Goal: Information Seeking & Learning: Learn about a topic

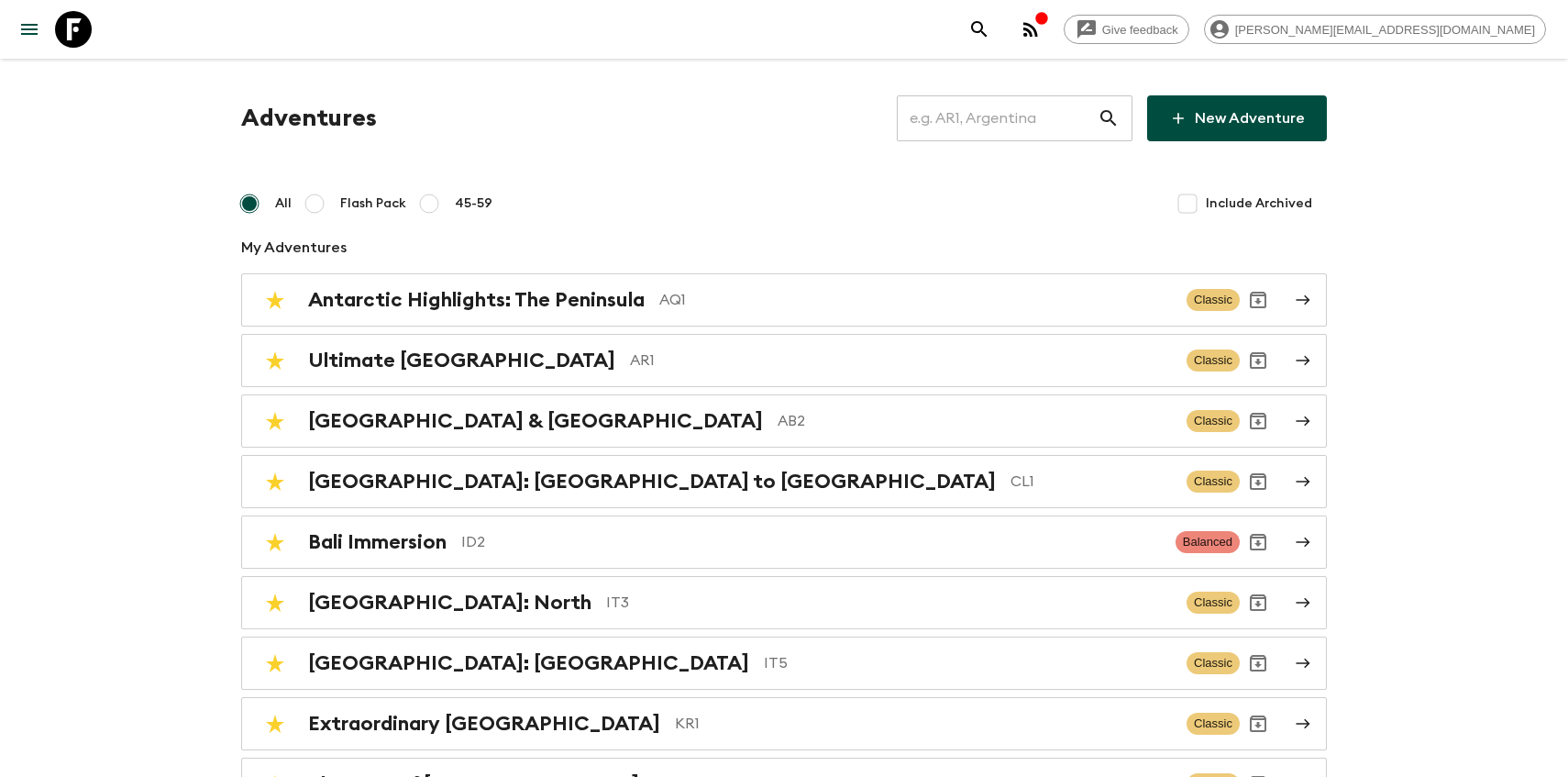
click at [1049, 126] on input "text" at bounding box center [997, 118] width 201 height 52
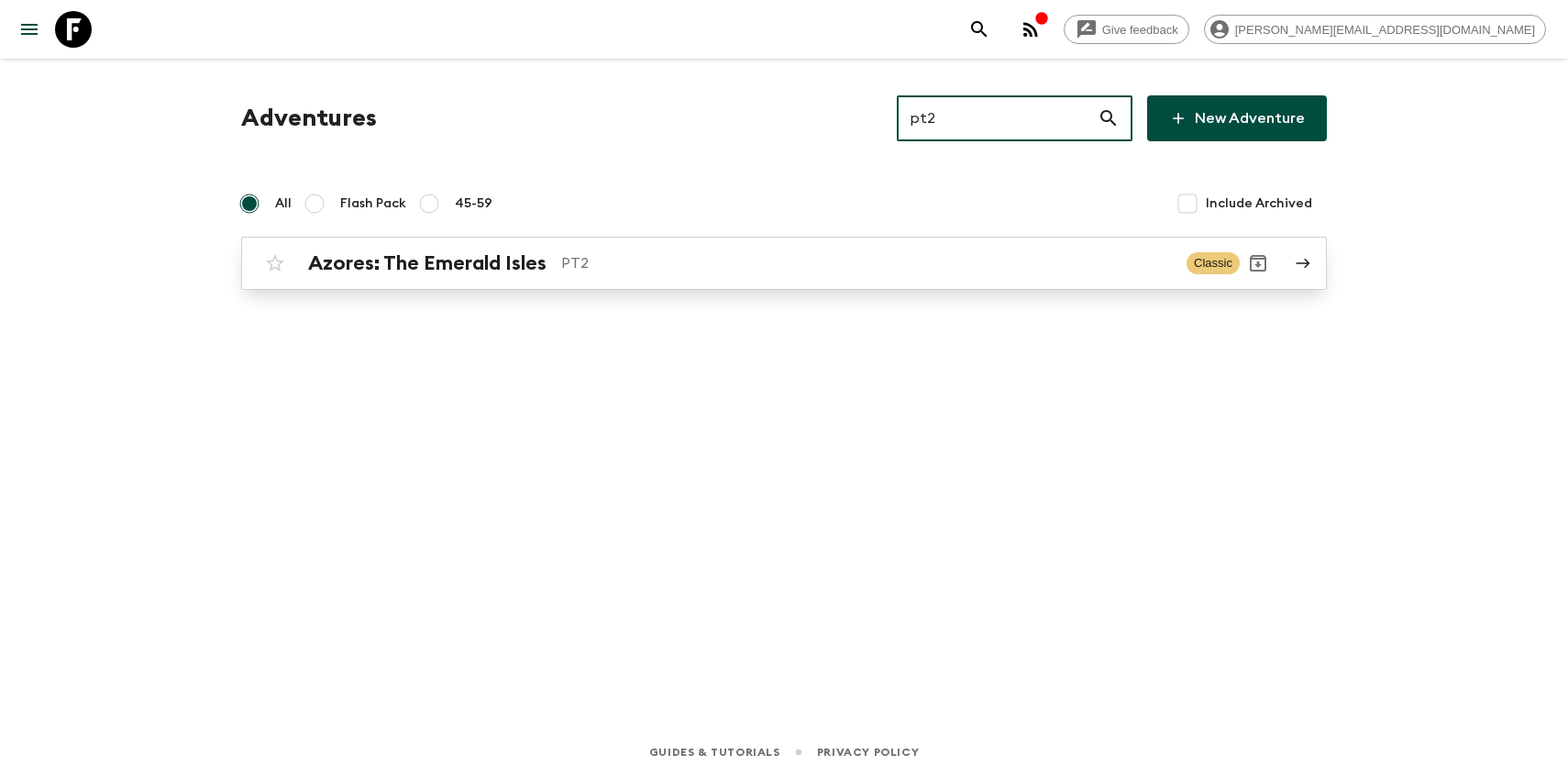
type input "pt2"
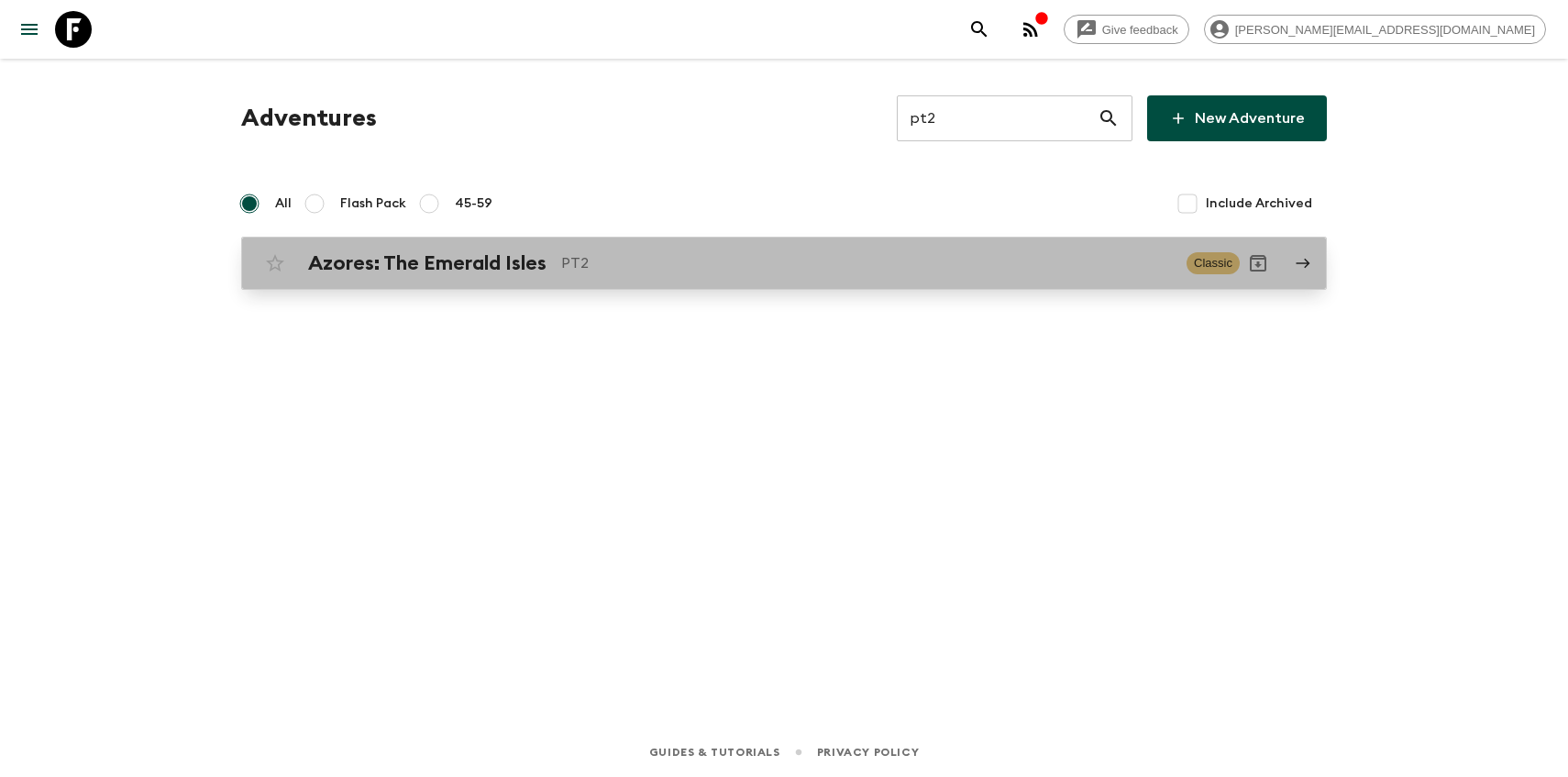
click at [507, 257] on h2 "Azores: The Emerald Isles" at bounding box center [427, 263] width 238 height 24
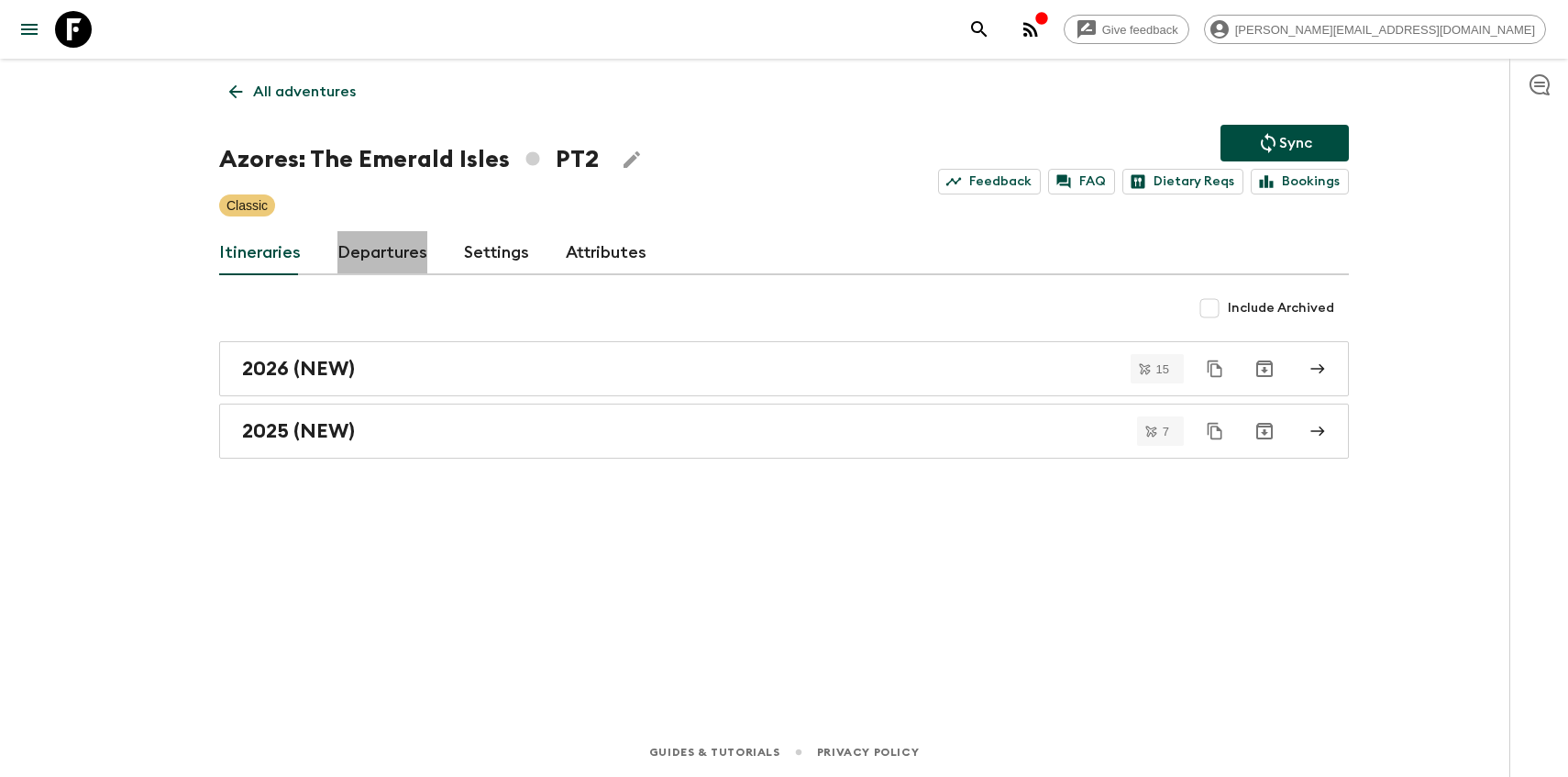
click at [389, 250] on link "Departures" at bounding box center [382, 253] width 90 height 44
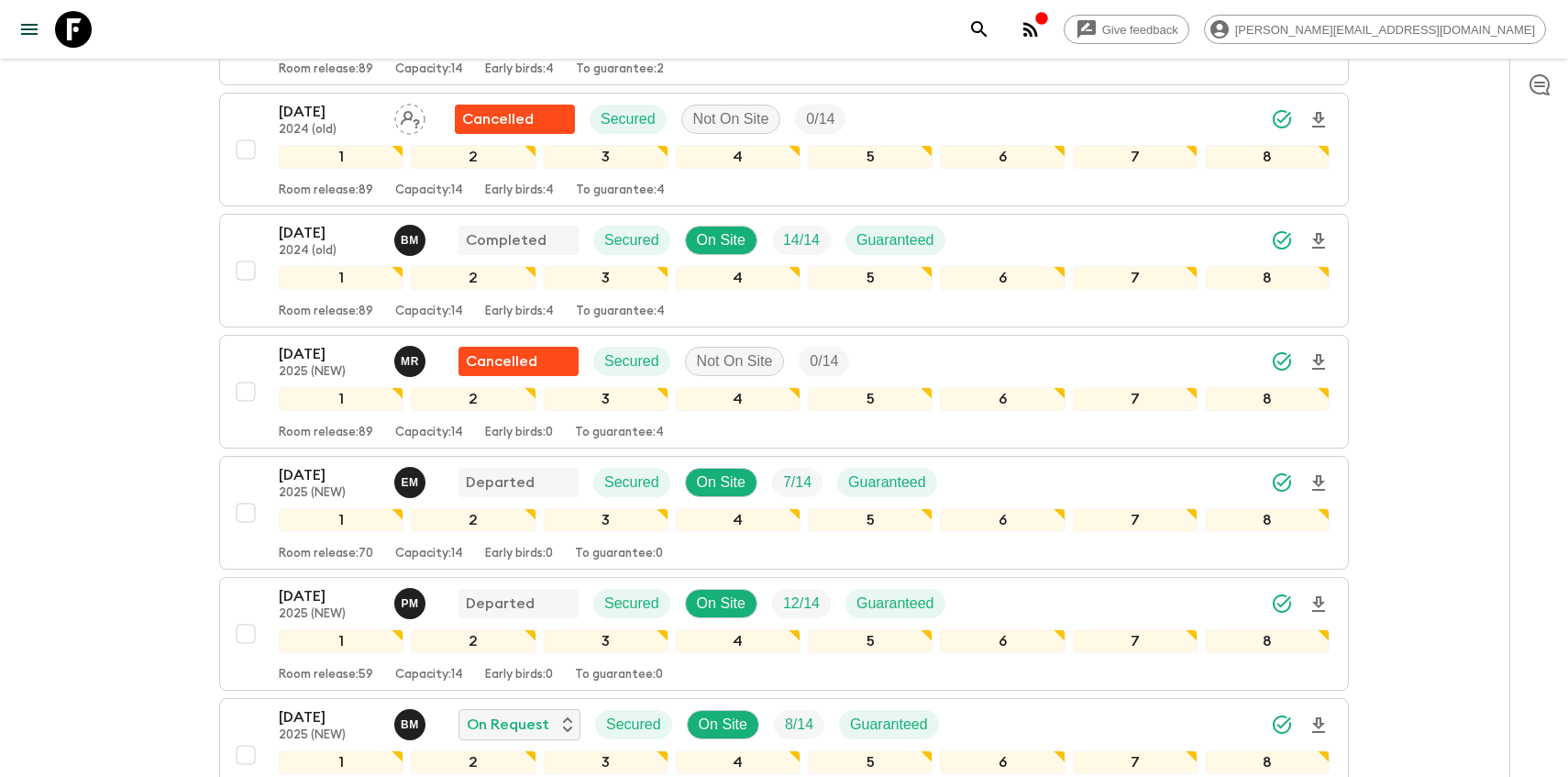
scroll to position [743, 0]
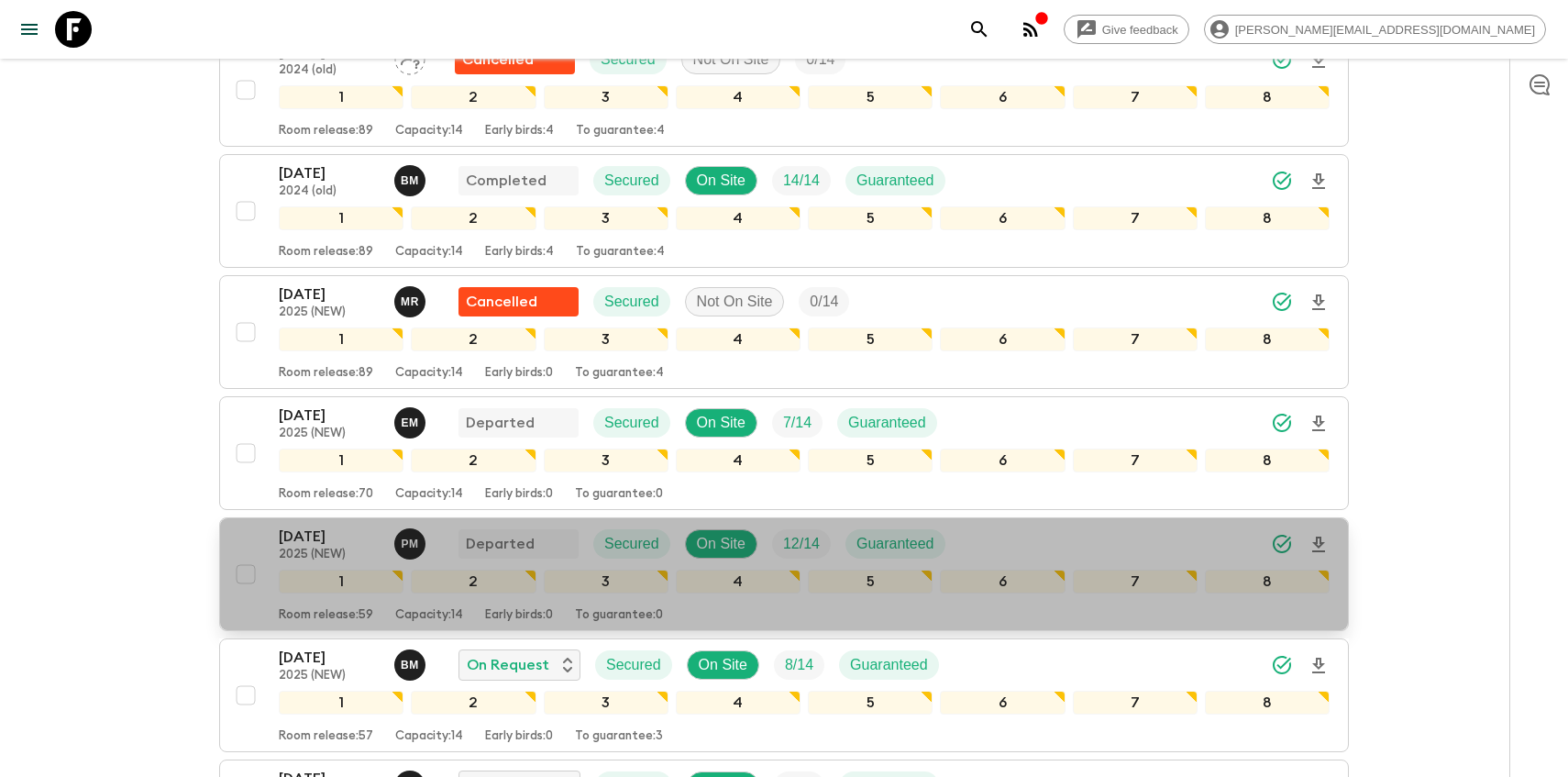
click at [302, 547] on p "2025 (NEW)" at bounding box center [330, 554] width 101 height 15
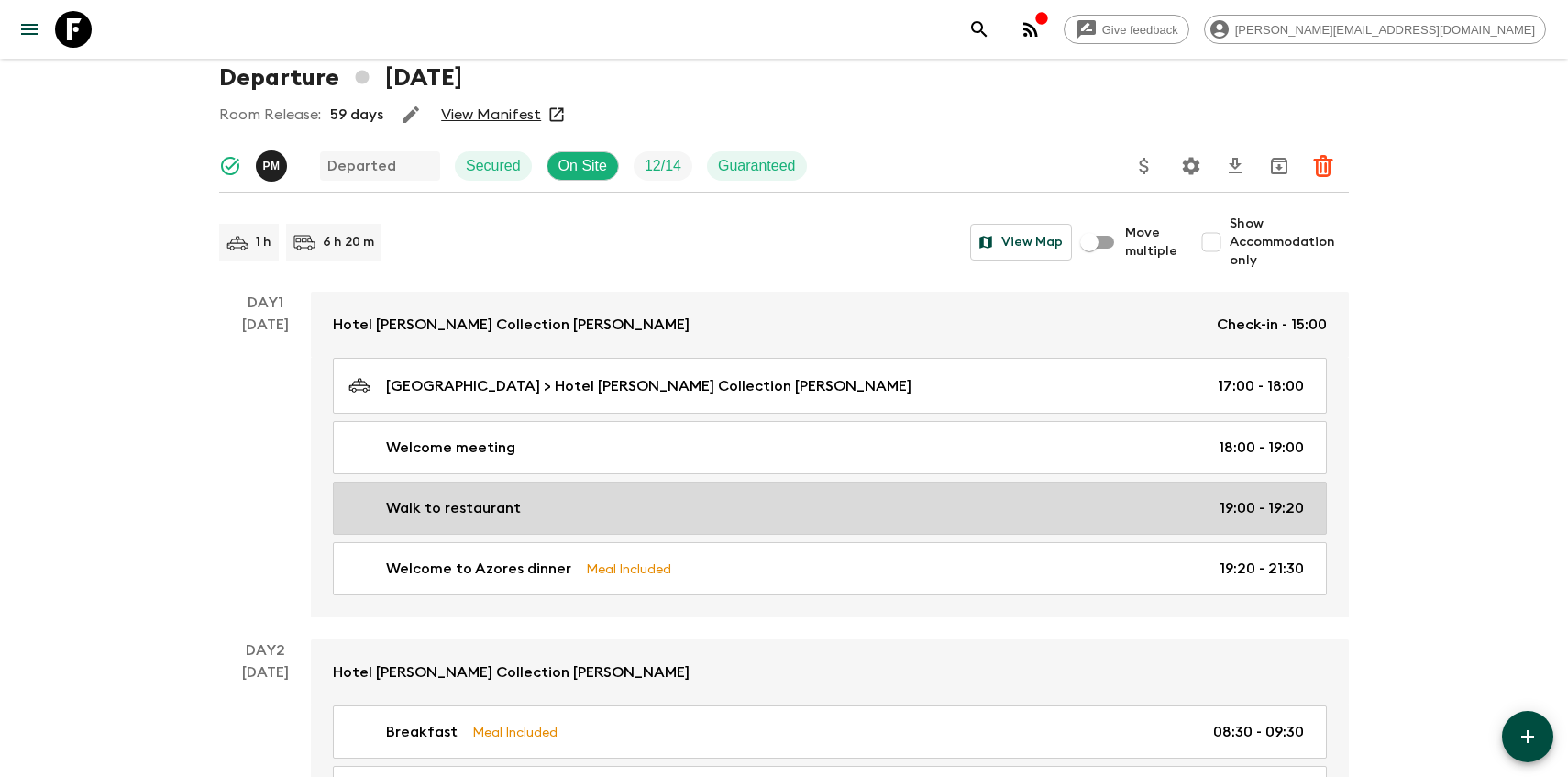
scroll to position [113, 0]
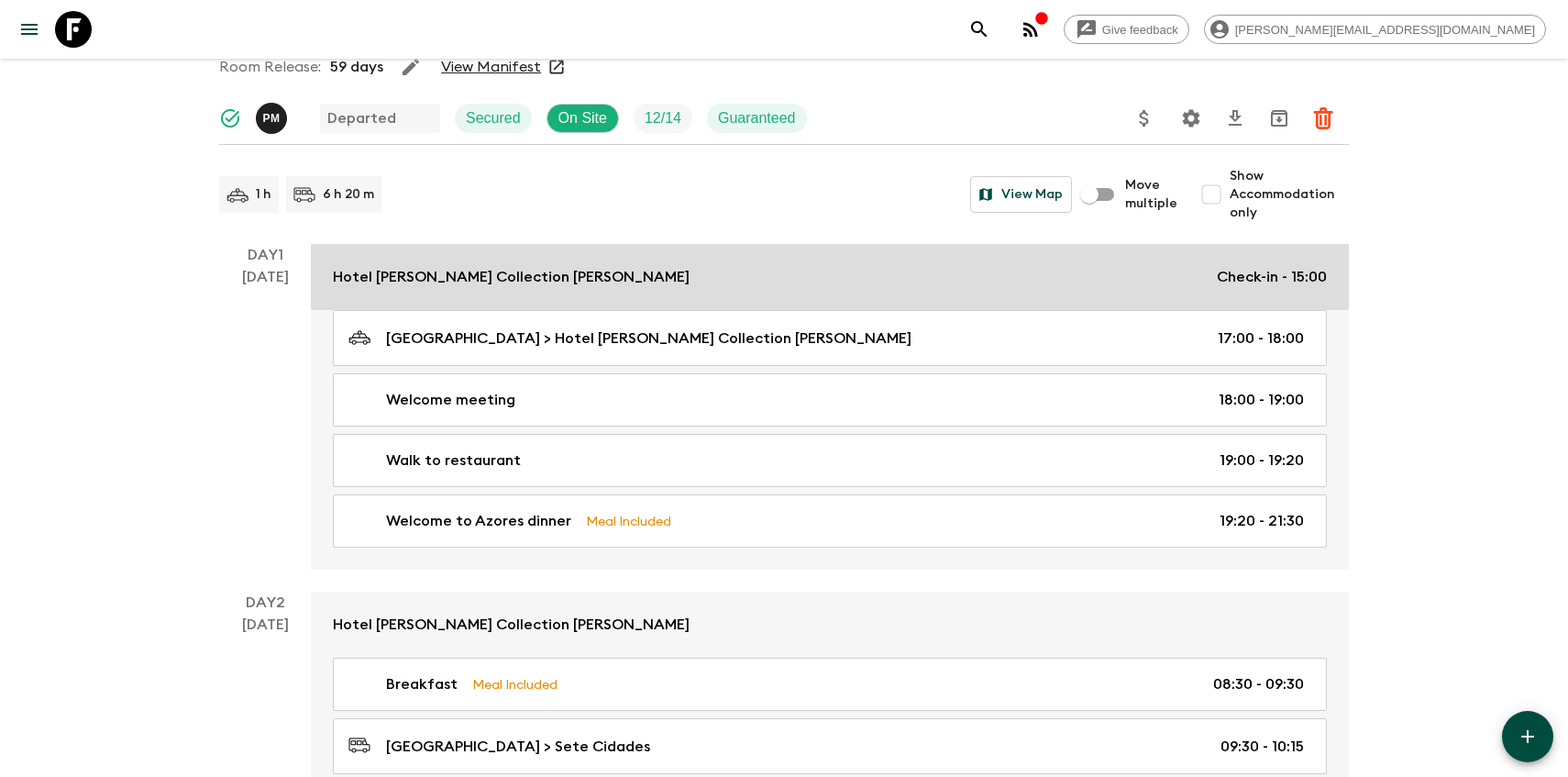
click at [453, 270] on p "Hotel [PERSON_NAME] Collection [PERSON_NAME]" at bounding box center [510, 277] width 356 height 22
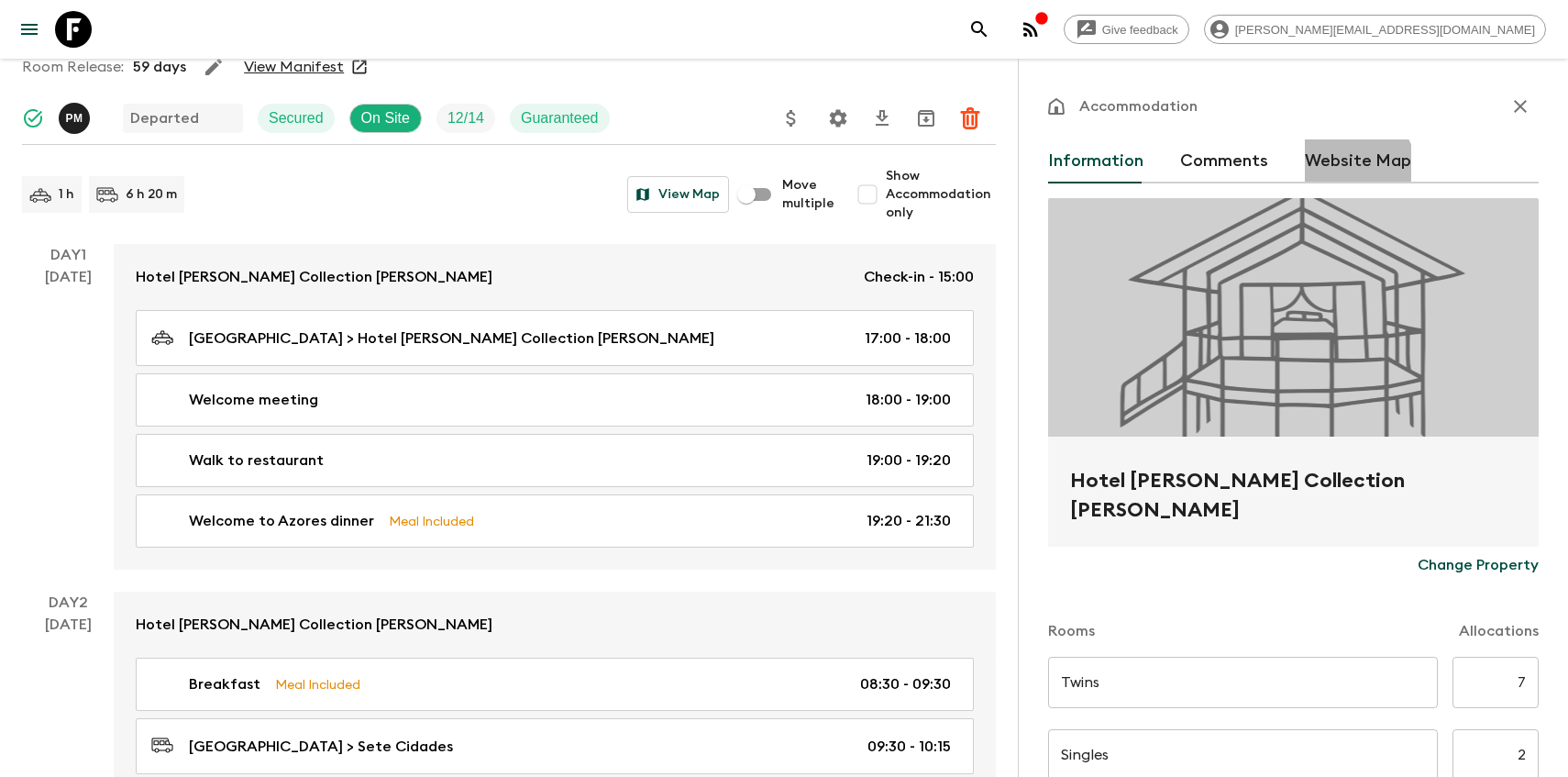
click at [1348, 171] on button "Website Map" at bounding box center [1357, 161] width 106 height 44
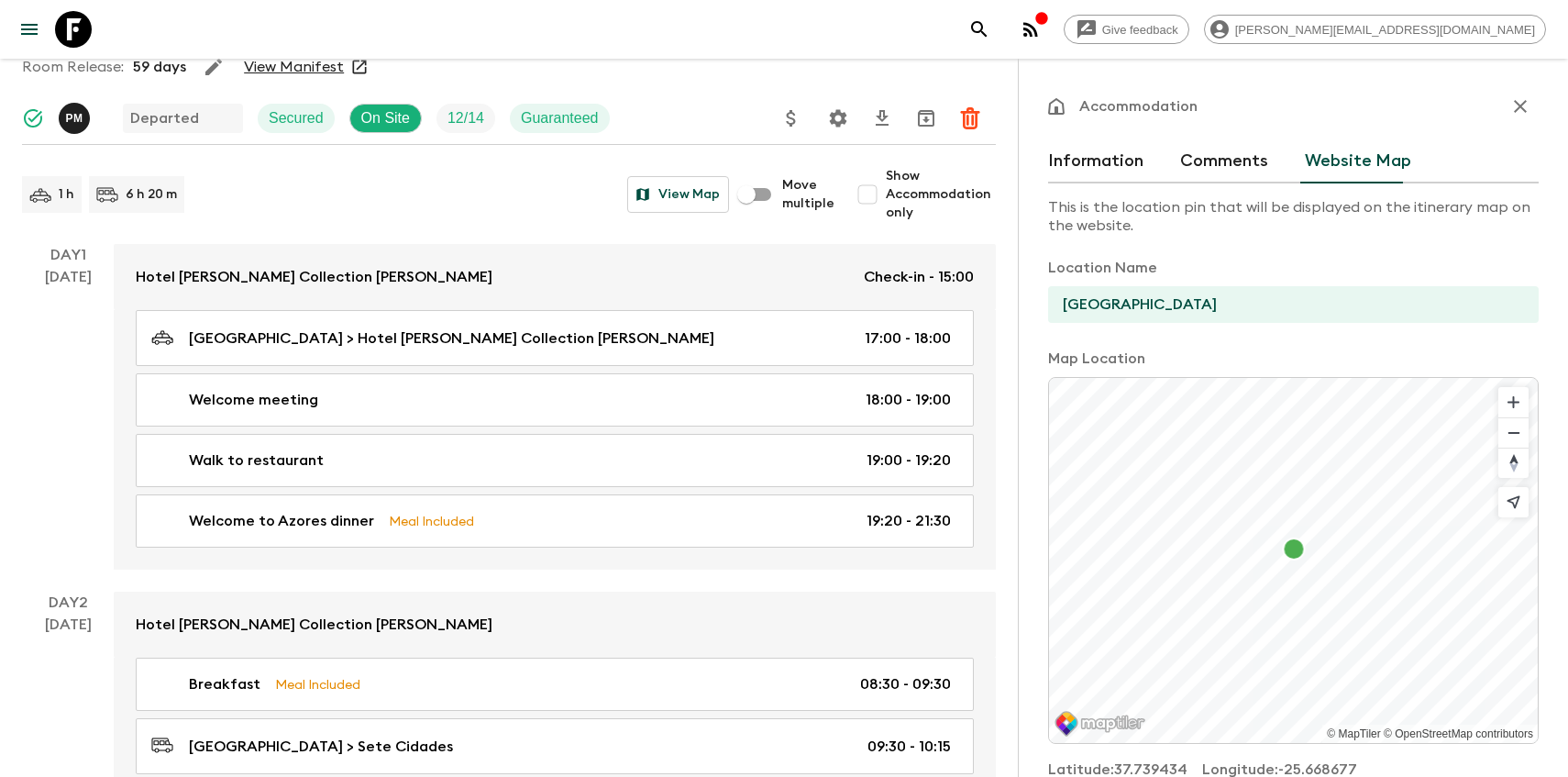
click at [1112, 166] on button "Information" at bounding box center [1096, 161] width 95 height 44
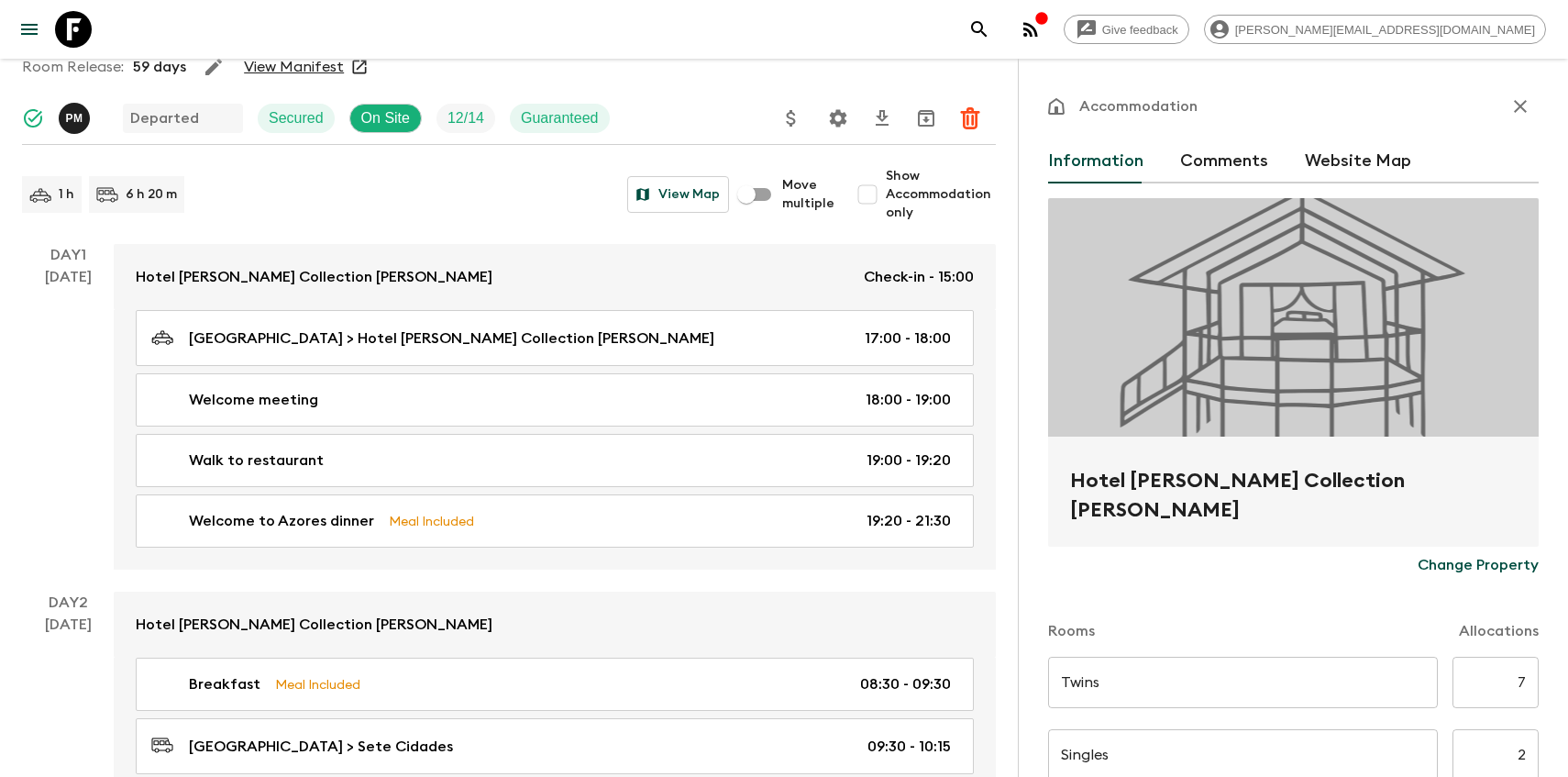
click at [1212, 475] on h2 "Hotel [PERSON_NAME] Collection [PERSON_NAME]" at bounding box center [1294, 495] width 447 height 59
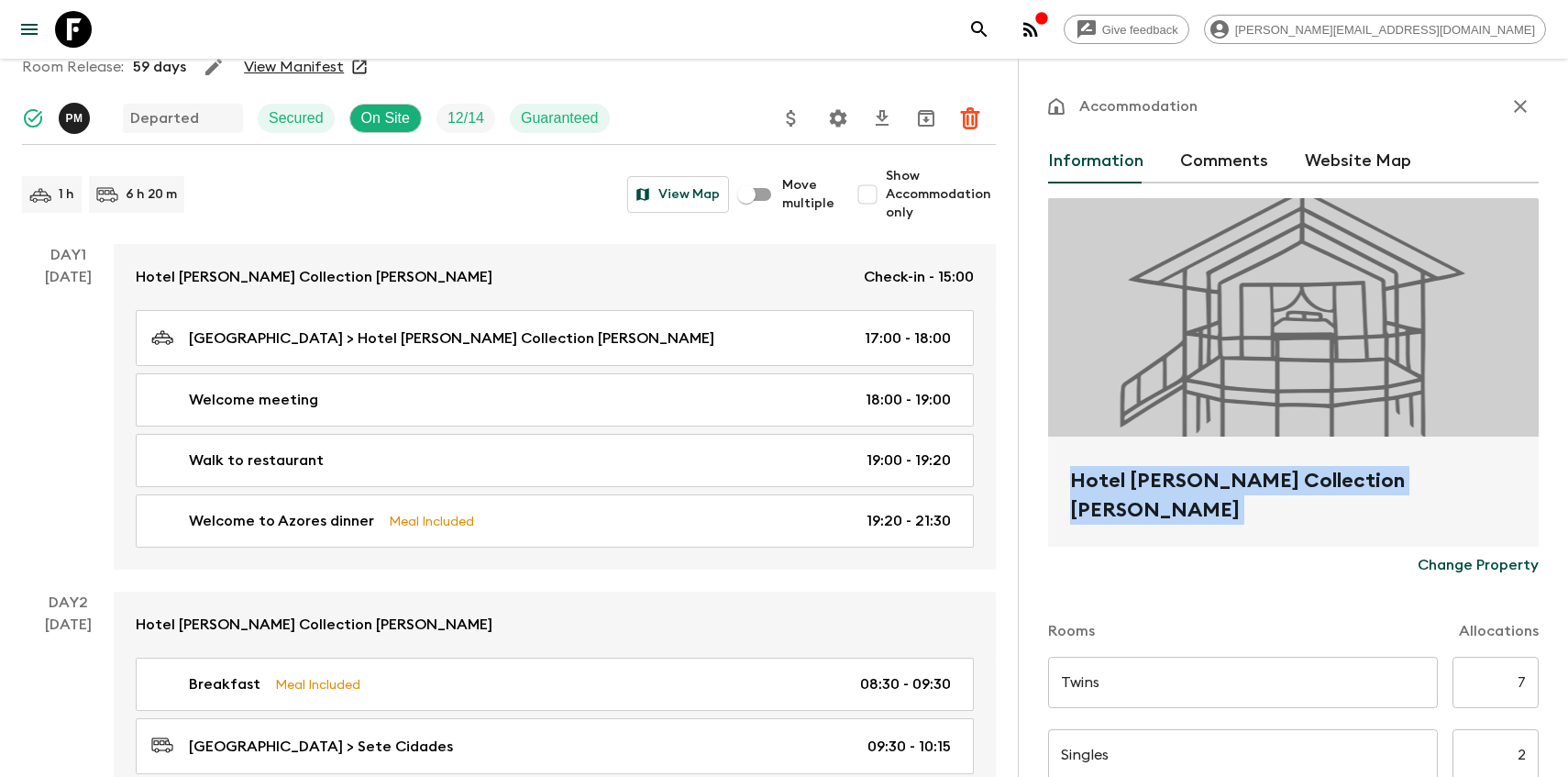
click at [1212, 475] on h2 "Hotel [PERSON_NAME] Collection [PERSON_NAME]" at bounding box center [1294, 495] width 447 height 59
copy form "Hotel [PERSON_NAME] Collection [PERSON_NAME] Change Property"
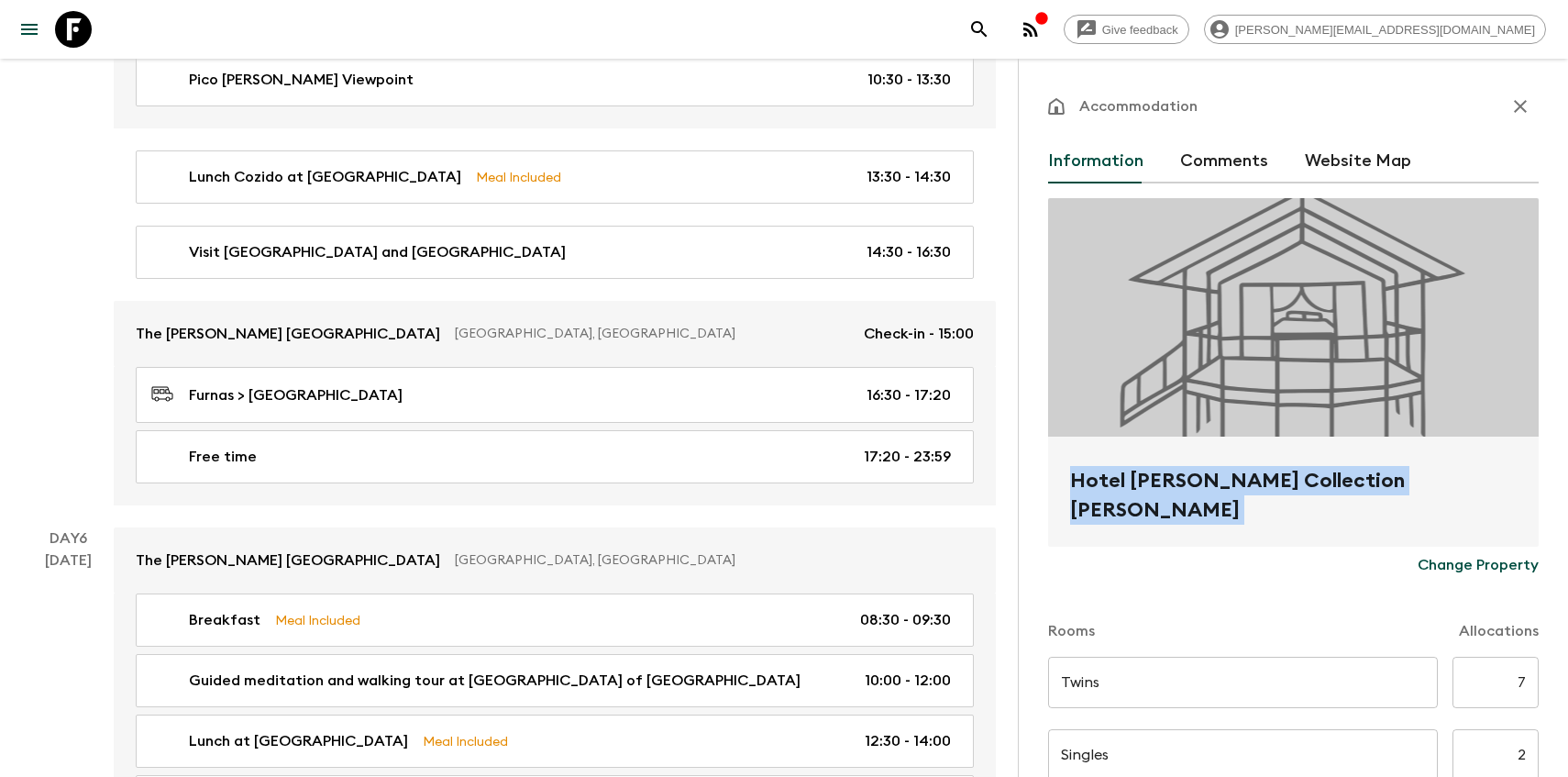
scroll to position [2583, 0]
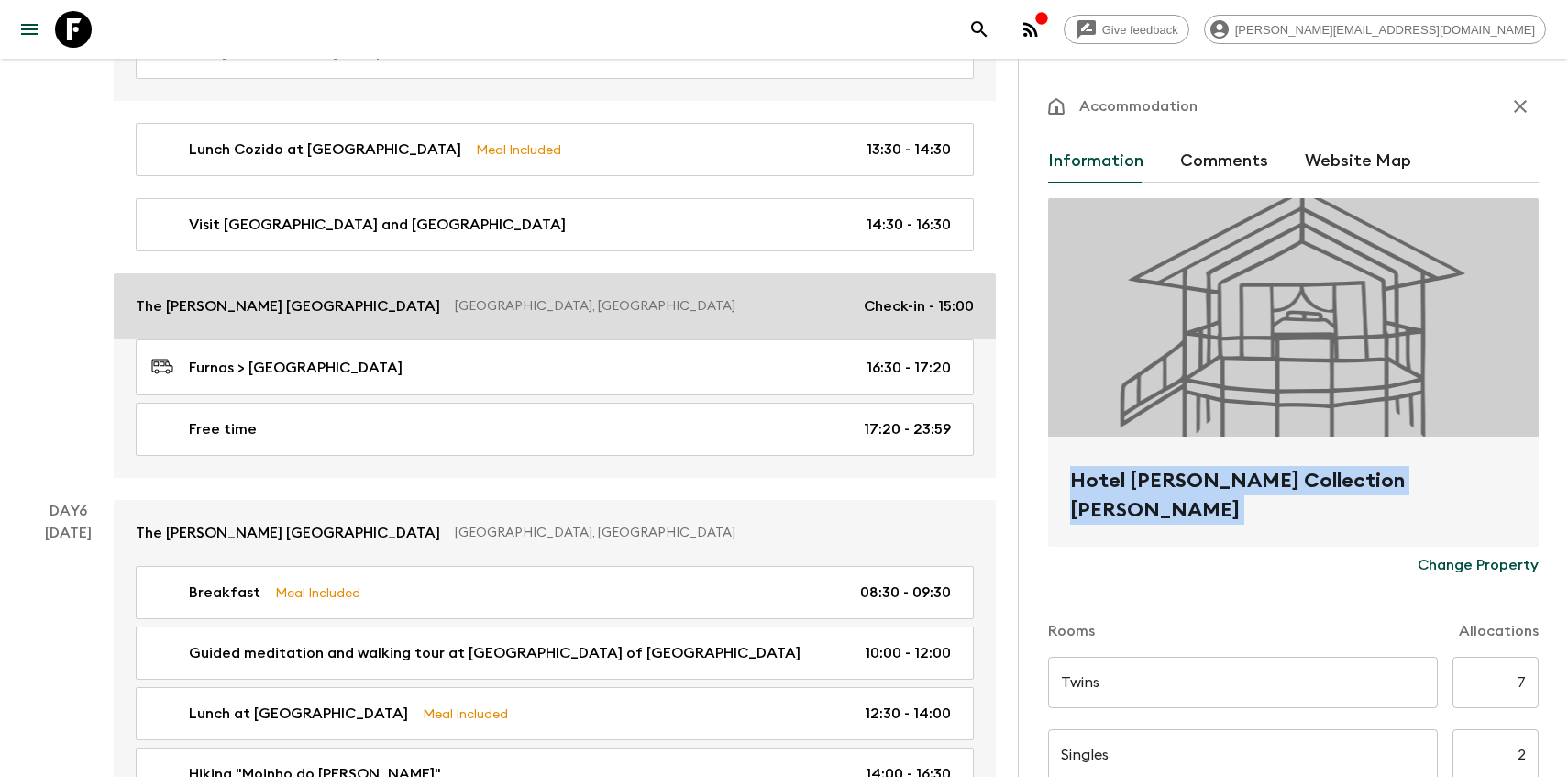
click at [189, 301] on p "The [PERSON_NAME] [GEOGRAPHIC_DATA]" at bounding box center [288, 306] width 305 height 22
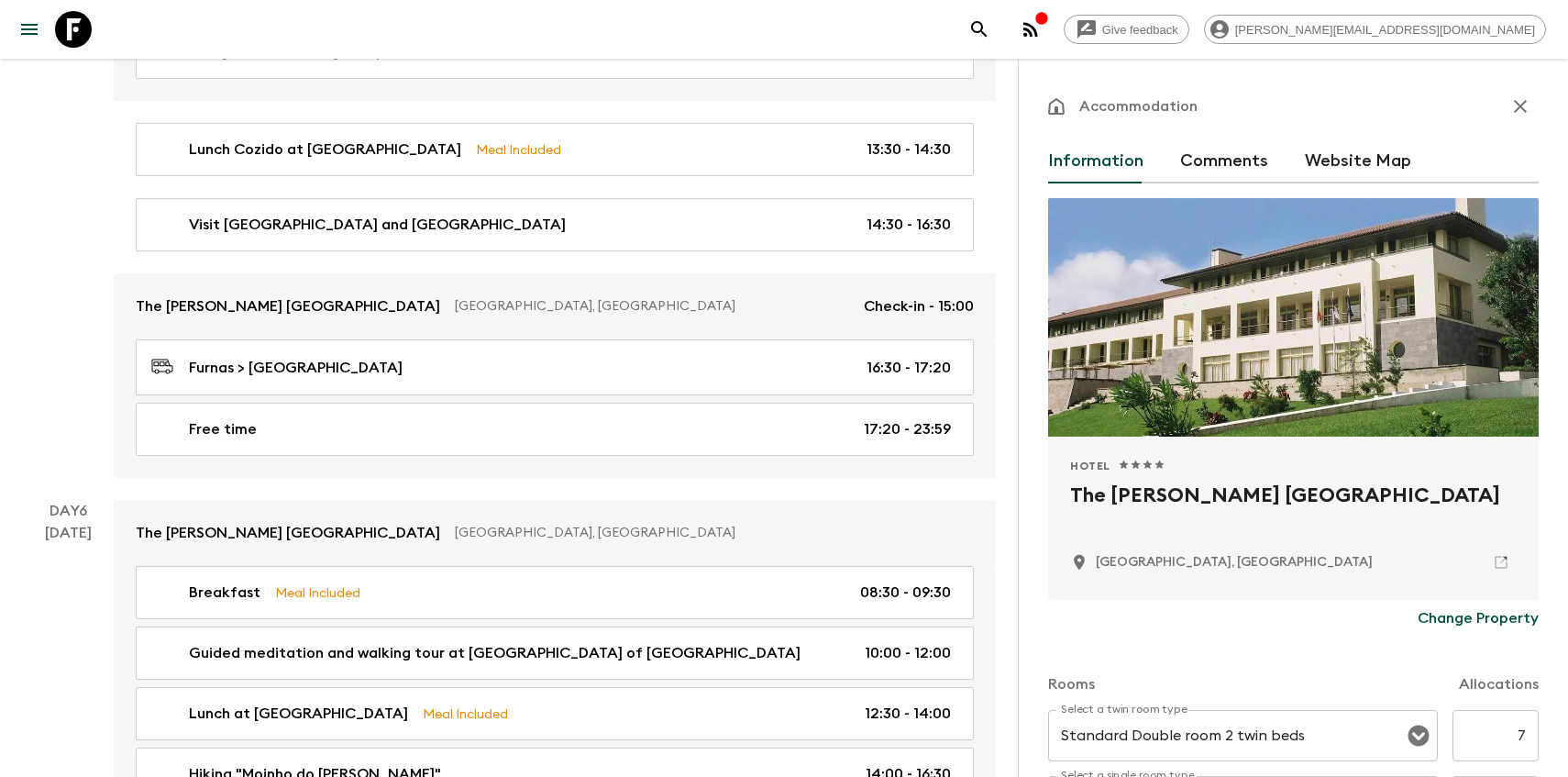
click at [1183, 498] on h2 "The [PERSON_NAME] [GEOGRAPHIC_DATA]" at bounding box center [1294, 510] width 447 height 59
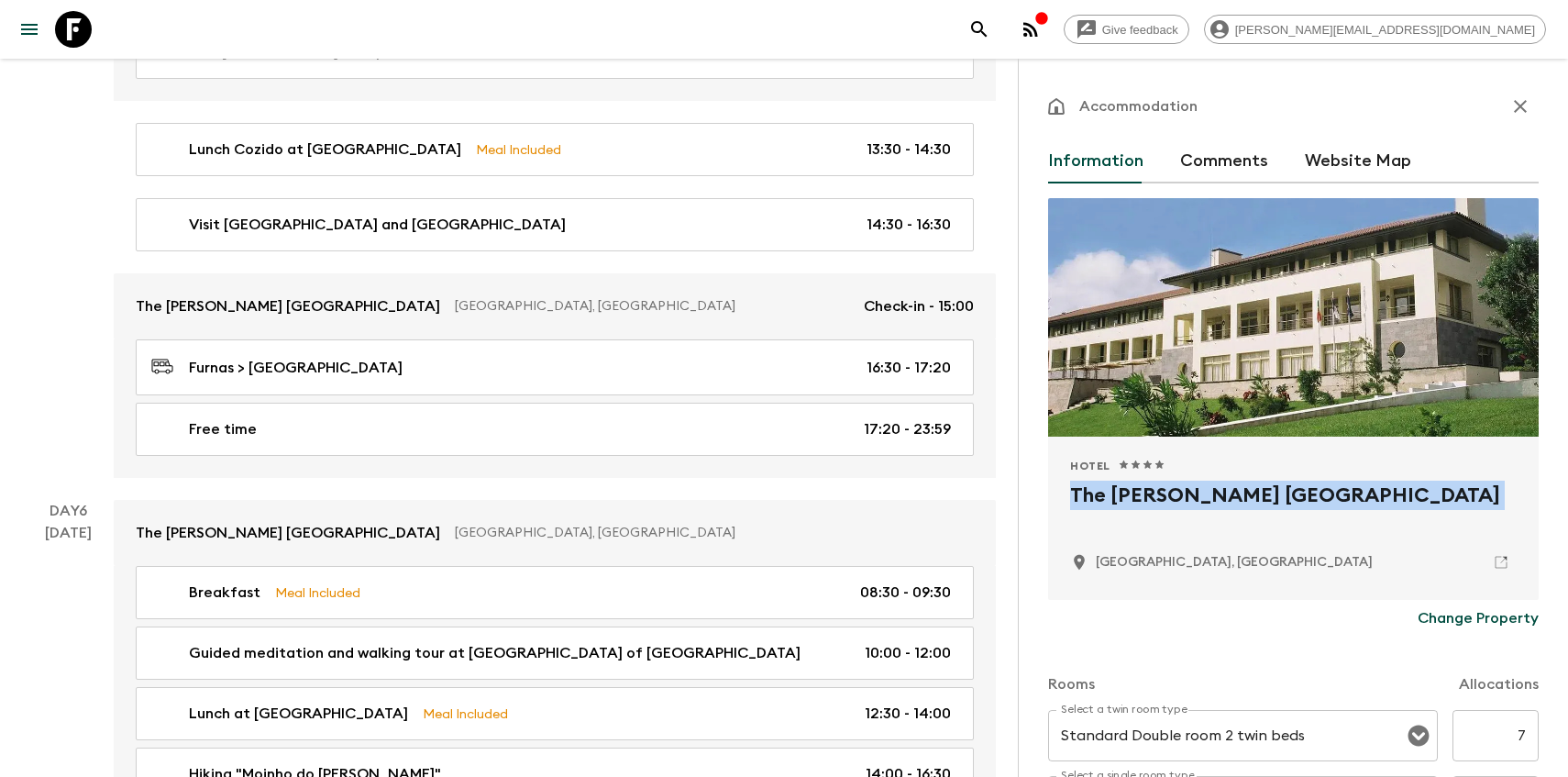
click at [1183, 498] on h2 "The [PERSON_NAME] [GEOGRAPHIC_DATA]" at bounding box center [1294, 510] width 447 height 59
click at [1500, 566] on icon at bounding box center [1500, 562] width 17 height 17
click at [1242, 488] on h2 "The [PERSON_NAME] [GEOGRAPHIC_DATA]" at bounding box center [1294, 510] width 447 height 59
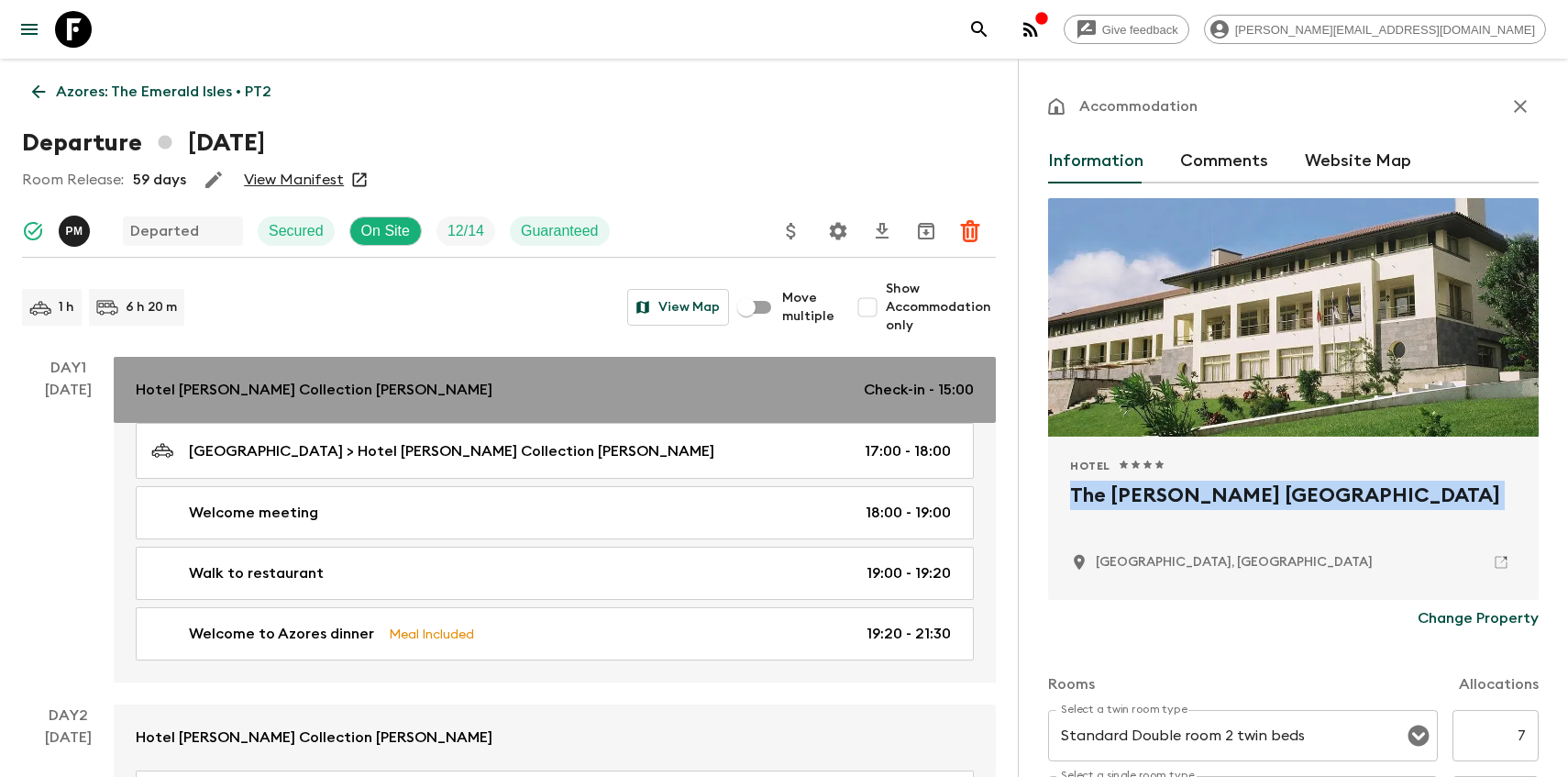
click at [183, 391] on p "Hotel [PERSON_NAME] Collection [PERSON_NAME]" at bounding box center [314, 389] width 356 height 22
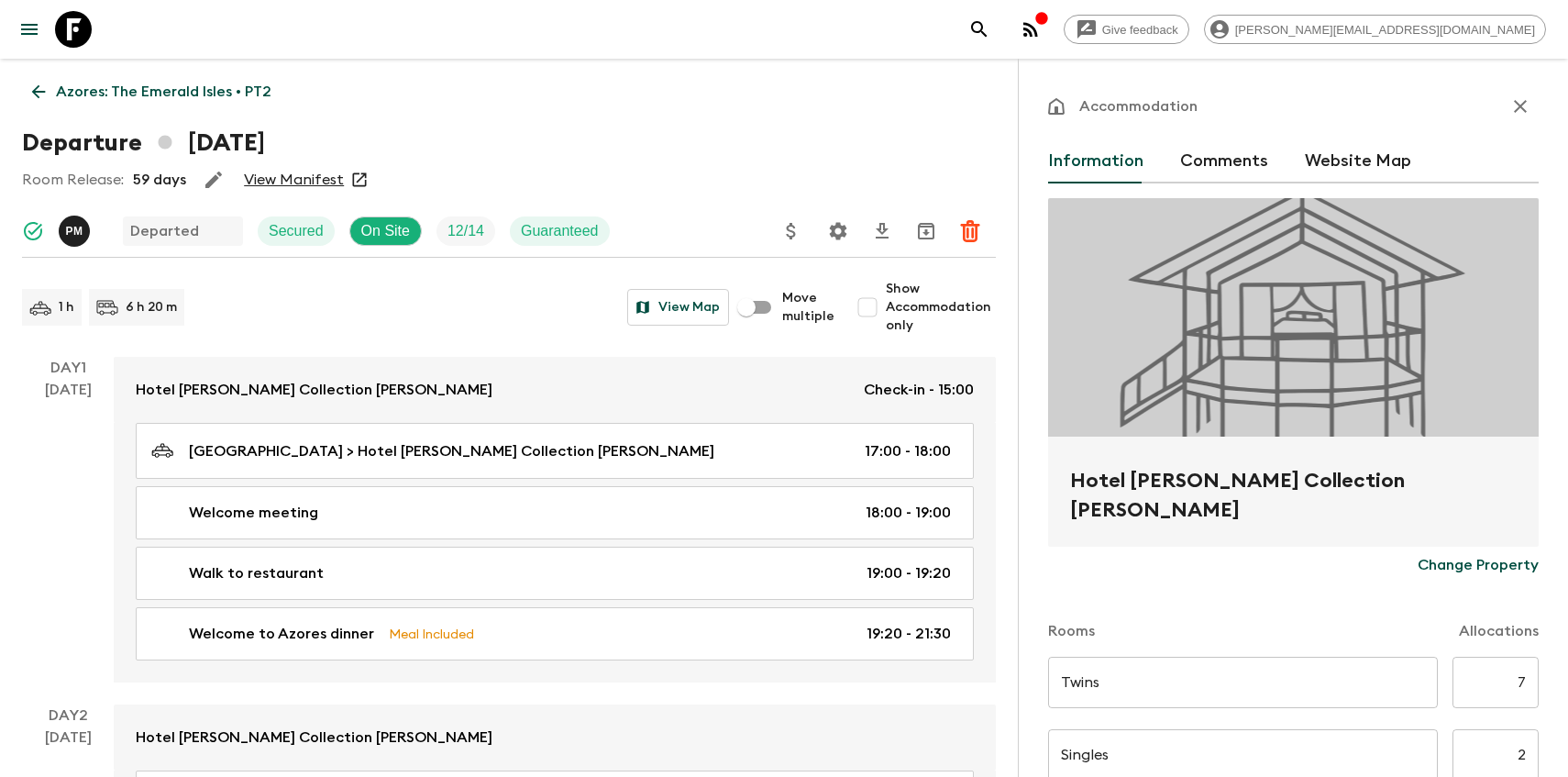
click at [96, 89] on p "Azores: The Emerald Isles • PT2" at bounding box center [163, 91] width 215 height 22
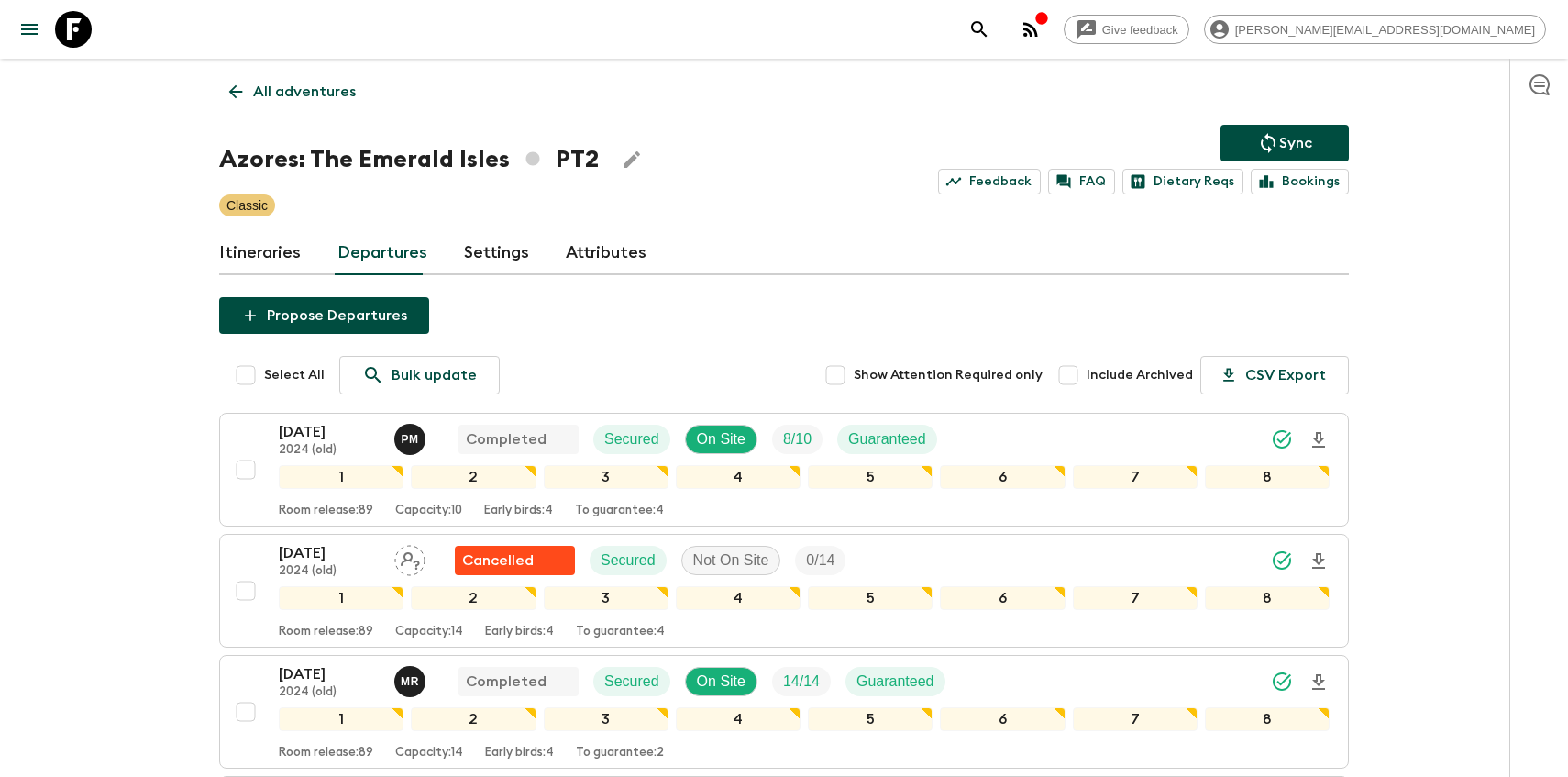
click at [288, 87] on p "All adventures" at bounding box center [304, 91] width 102 height 22
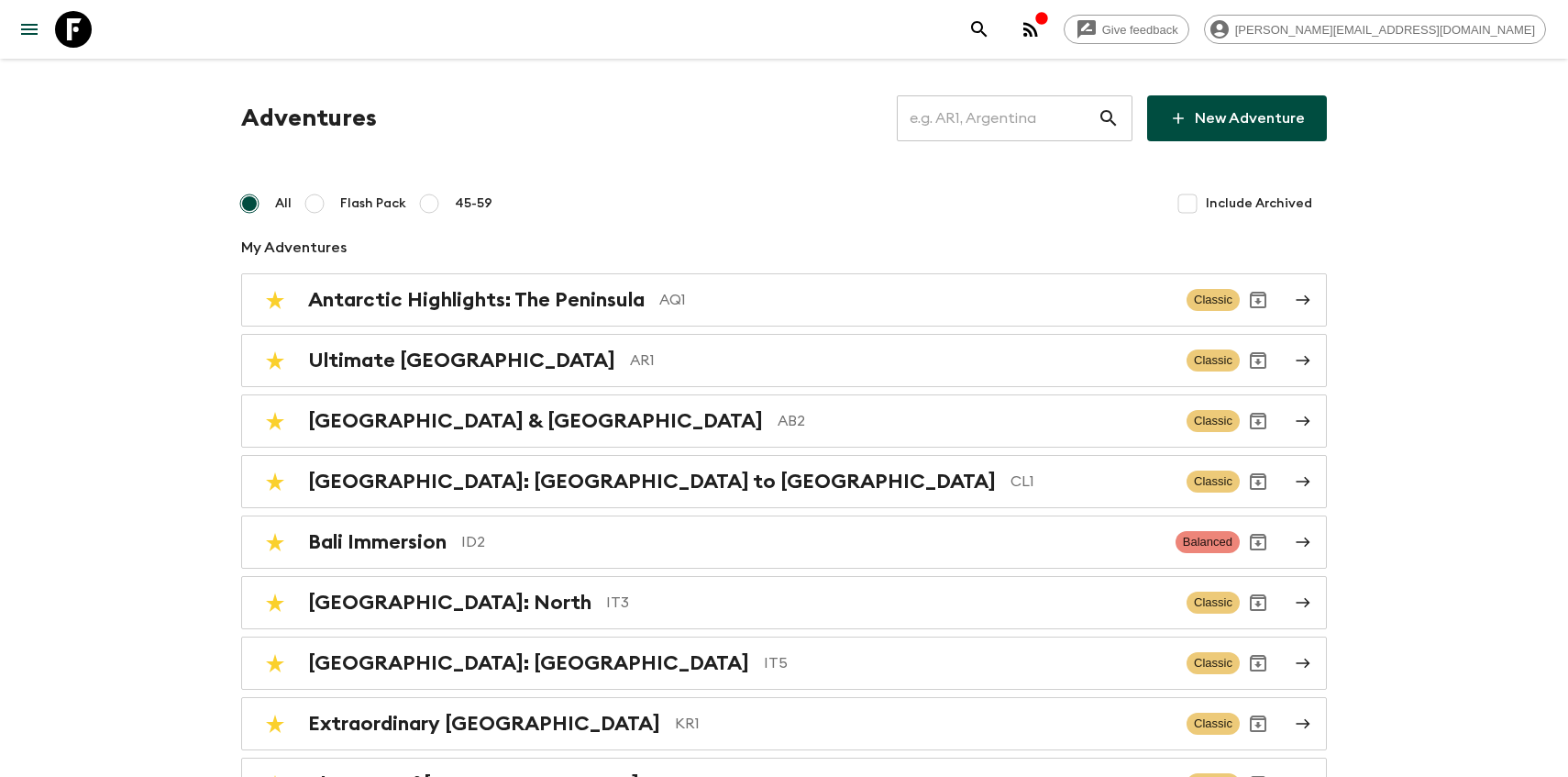
click at [1003, 117] on input "text" at bounding box center [997, 118] width 201 height 52
type input "tr1"
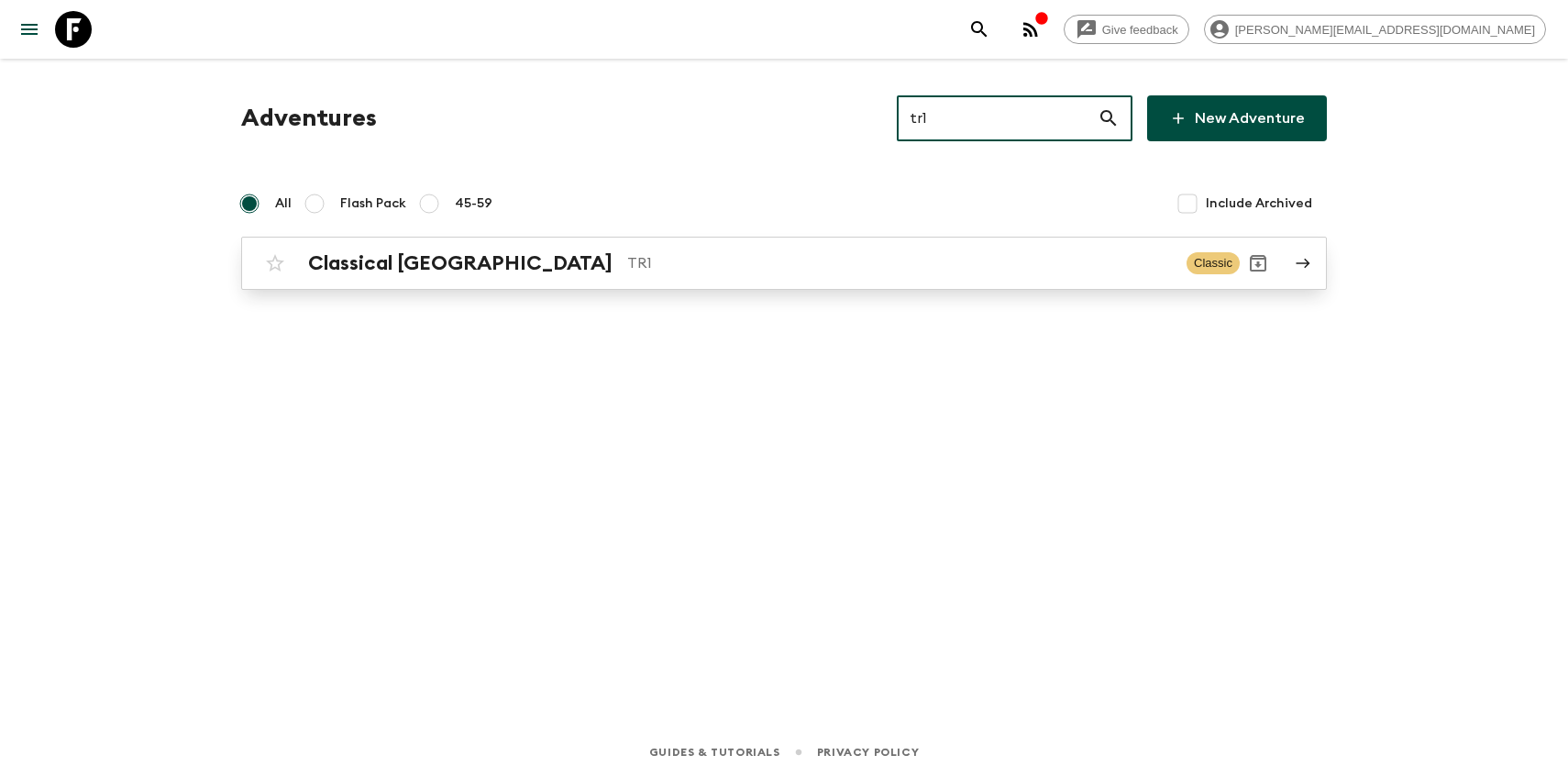
click at [576, 278] on div "Classical Türkiye TR1 Classic" at bounding box center [749, 263] width 983 height 37
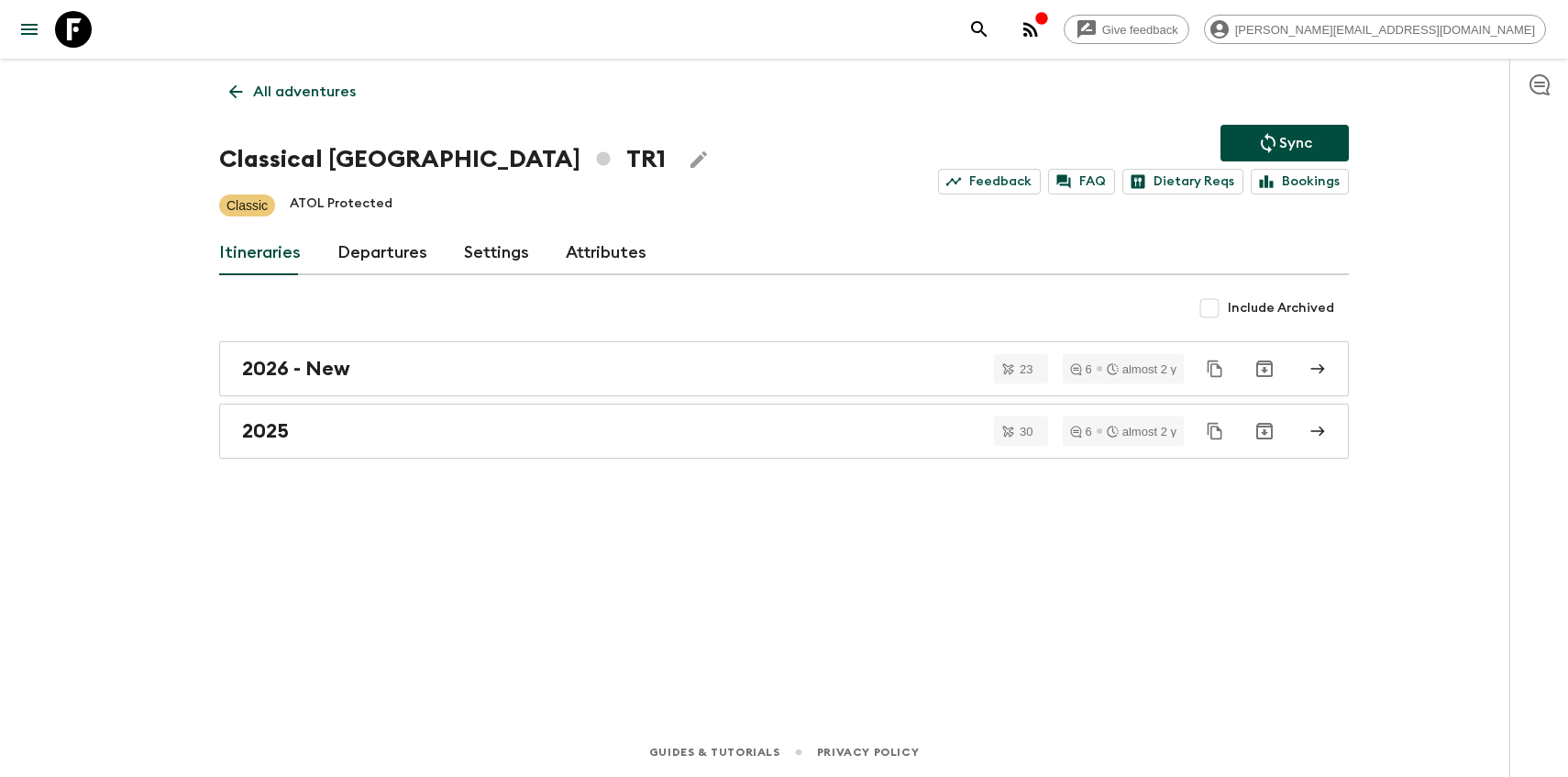
click at [401, 249] on link "Departures" at bounding box center [382, 253] width 90 height 44
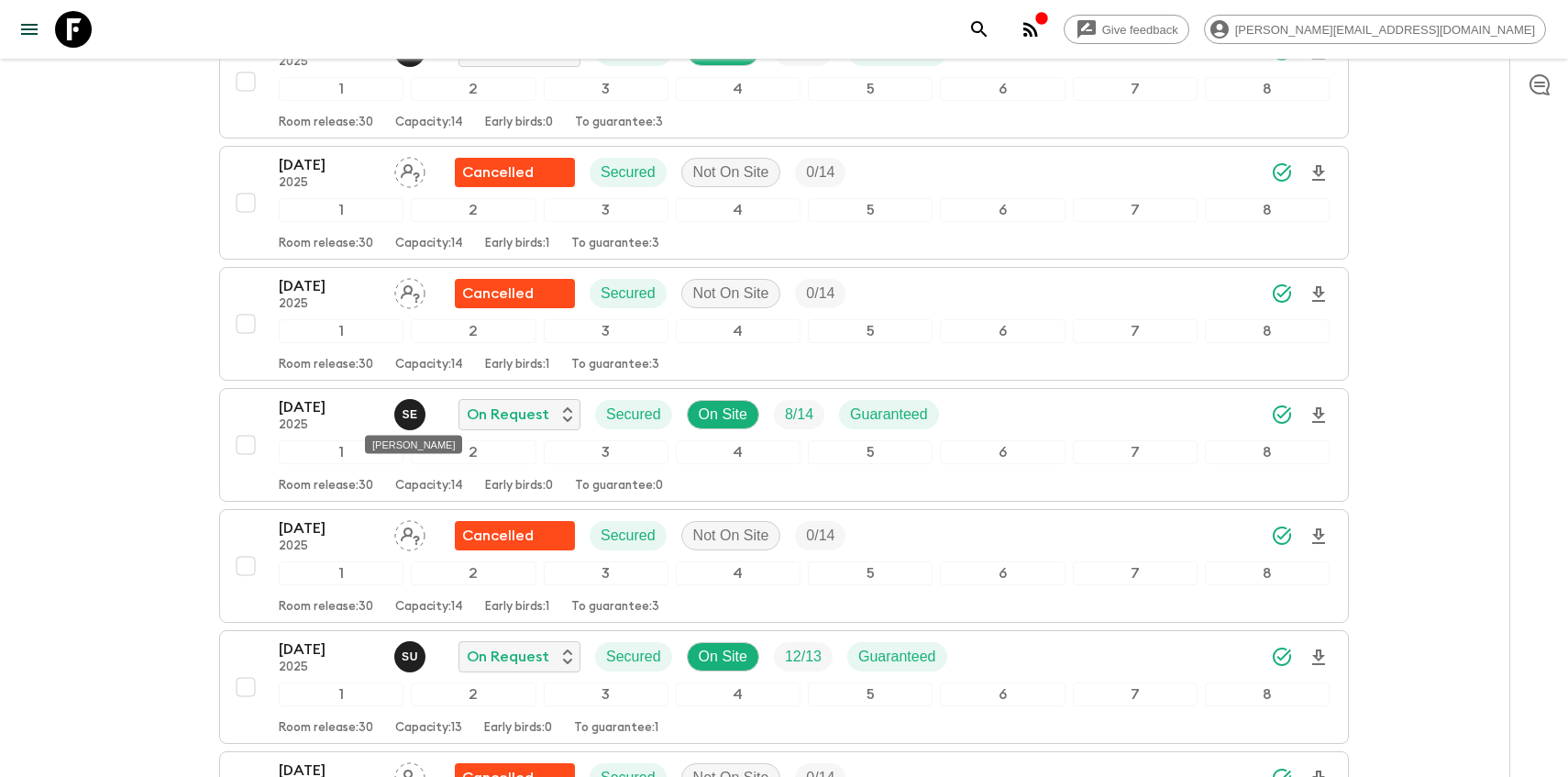
scroll to position [3912, 0]
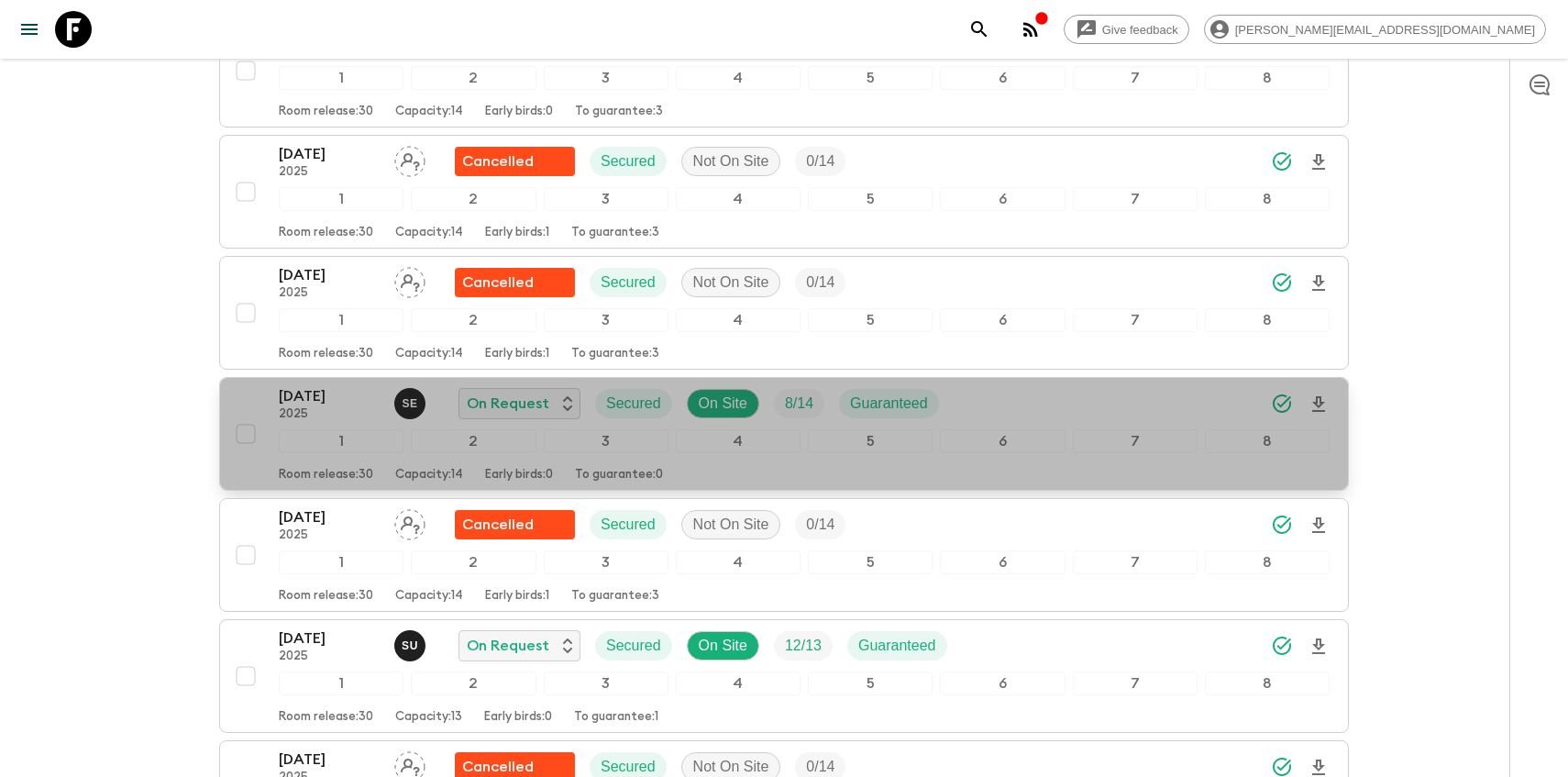
click at [305, 405] on p "[DATE]" at bounding box center [330, 396] width 101 height 22
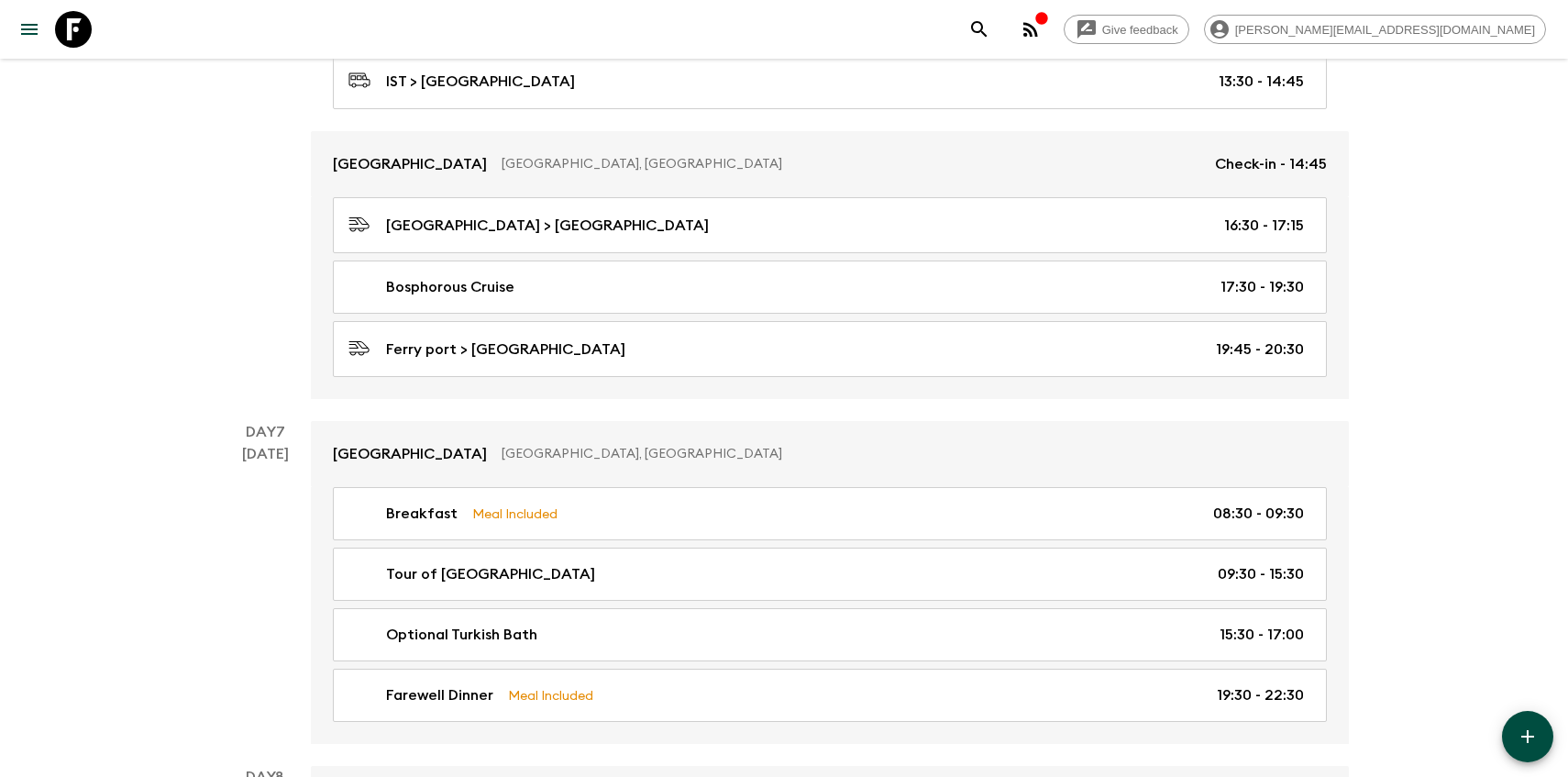
scroll to position [3496, 0]
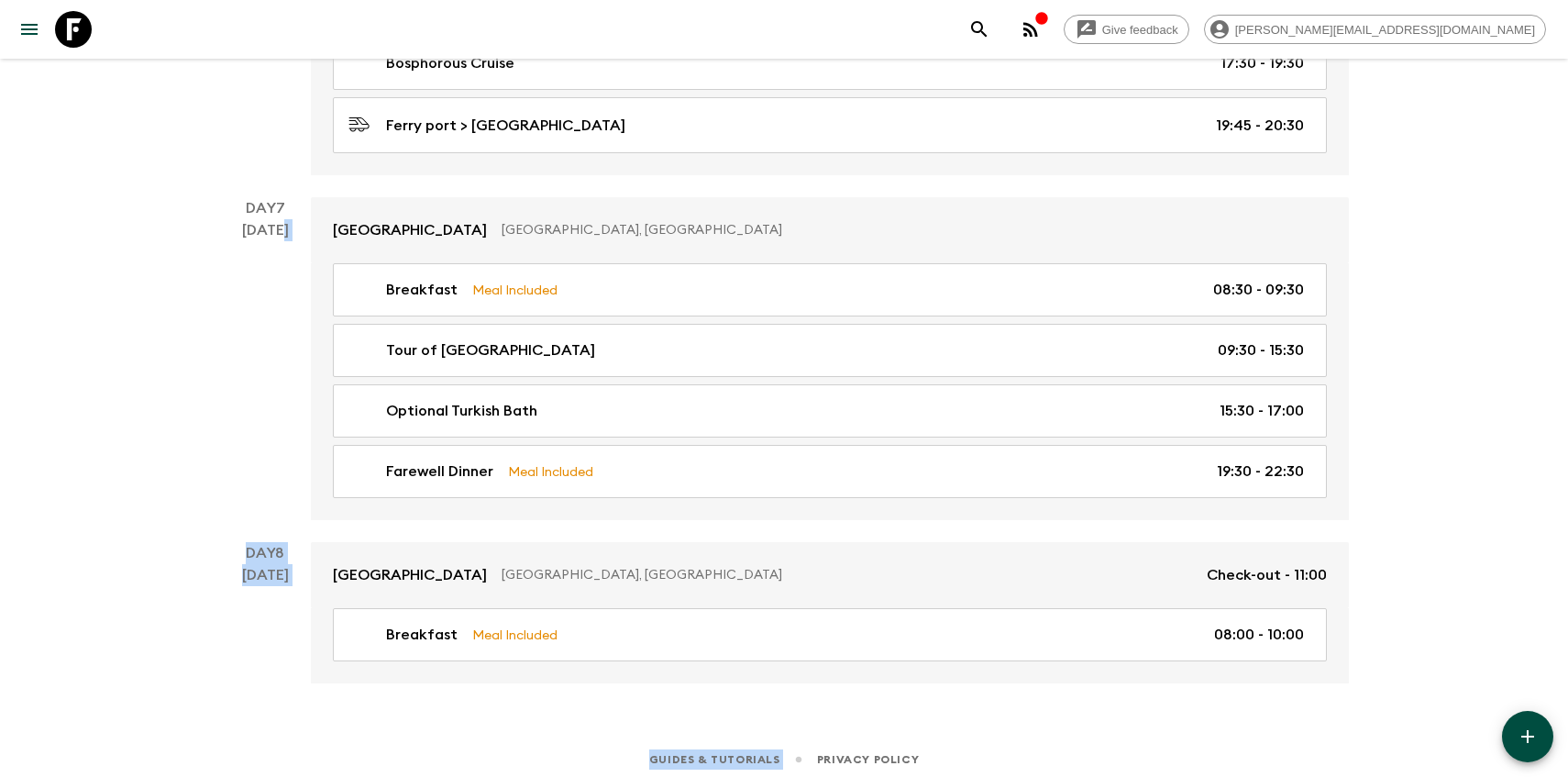
drag, startPoint x: 1033, startPoint y: 705, endPoint x: 307, endPoint y: 417, distance: 781.0
click at [232, 425] on div "Day 7 [DATE]" at bounding box center [265, 359] width 91 height 323
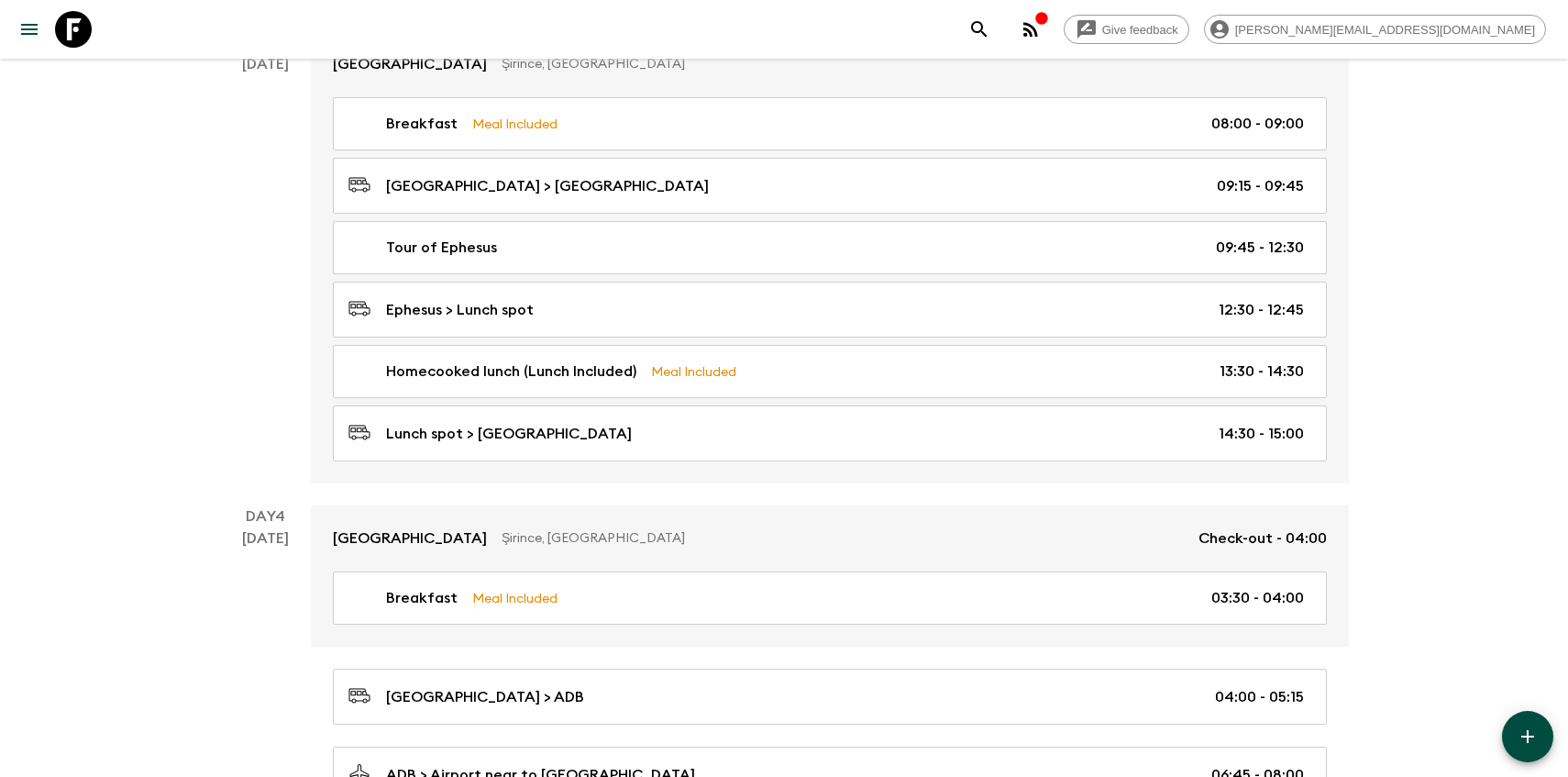
scroll to position [1136, 0]
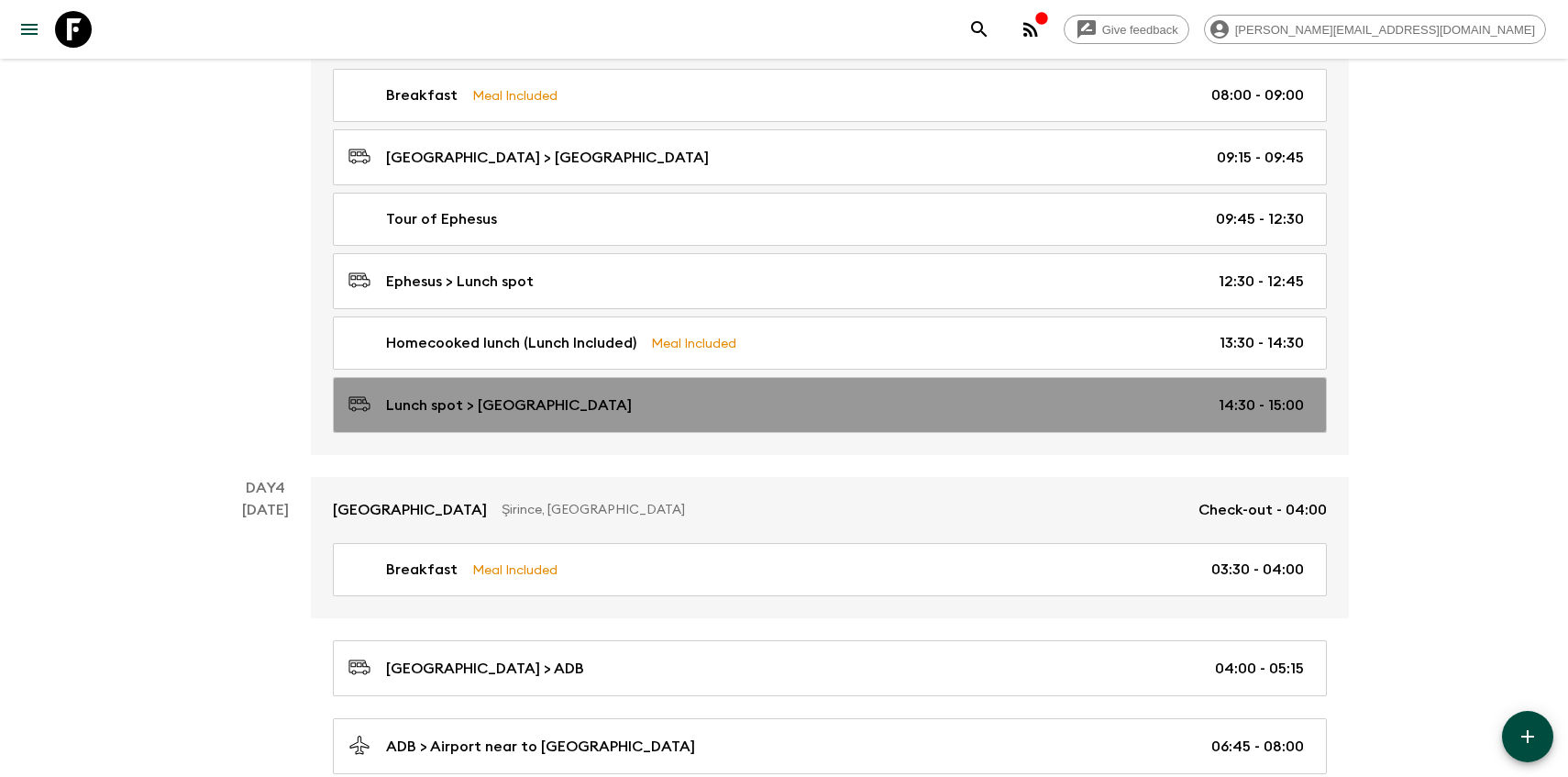
click at [414, 415] on link "Lunch spot > [GEOGRAPHIC_DATA] 14:30 - 15:00" at bounding box center [829, 405] width 994 height 56
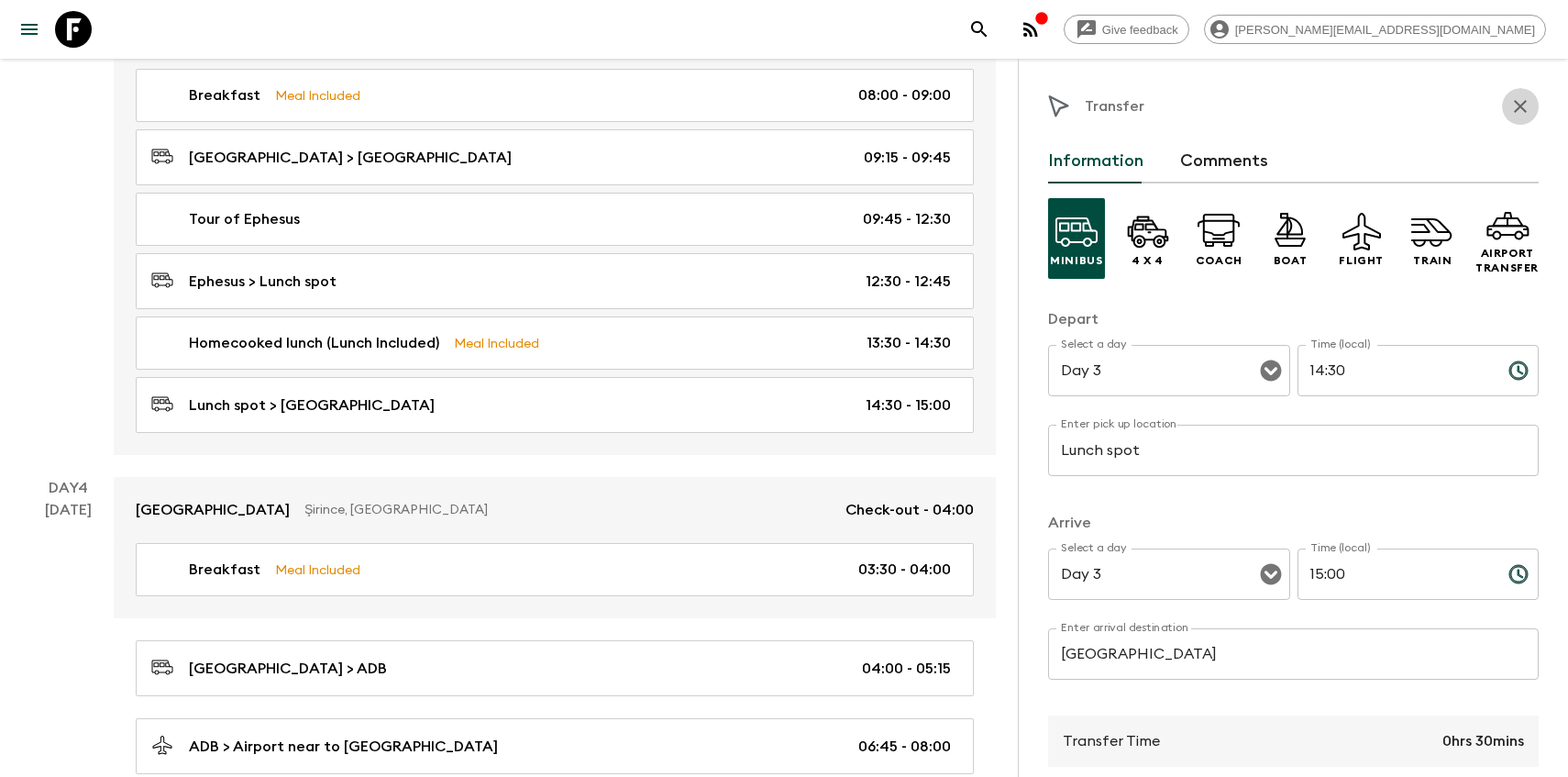
click at [1526, 106] on icon "button" at bounding box center [1520, 106] width 22 height 22
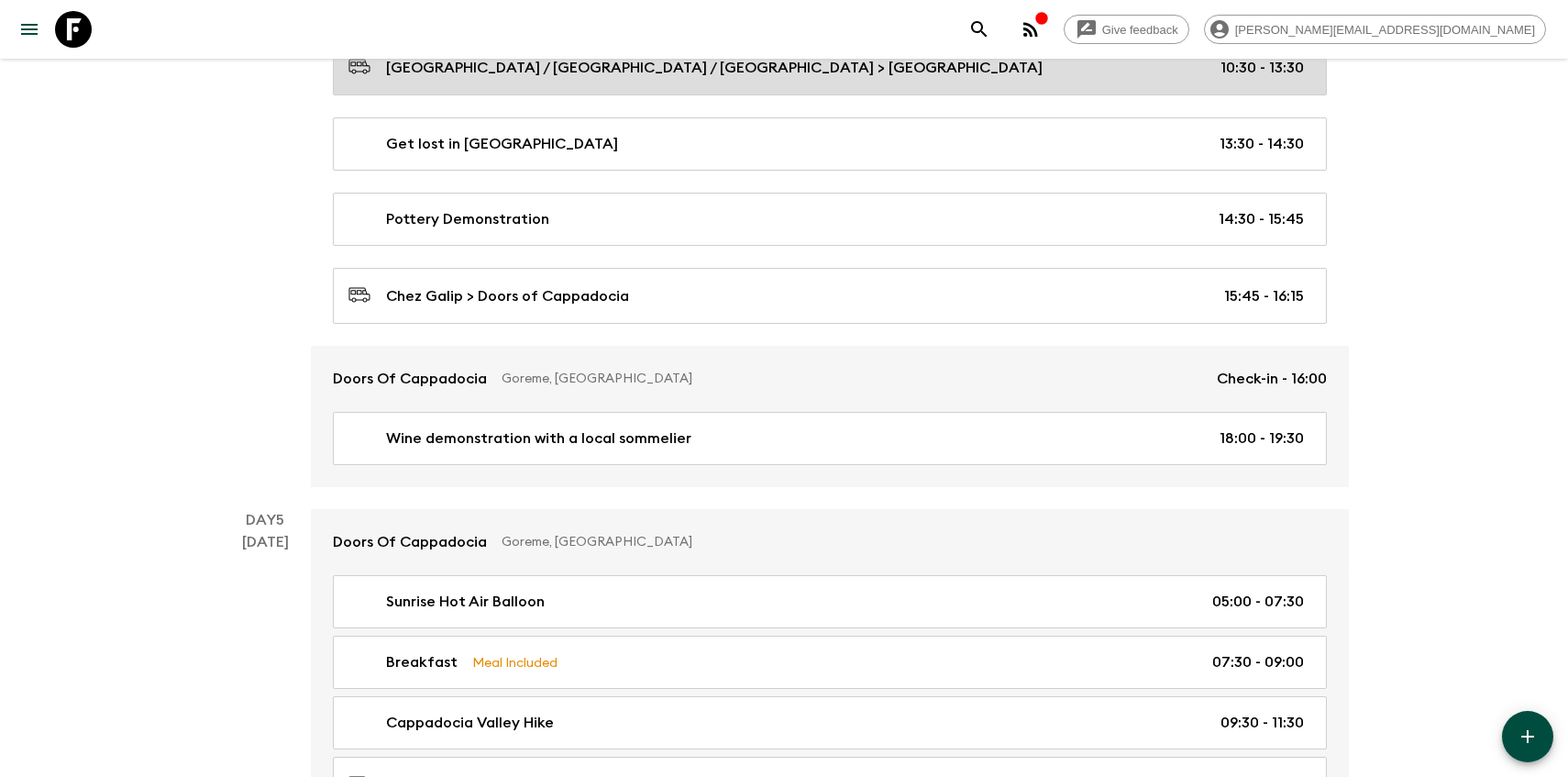
scroll to position [1969, 0]
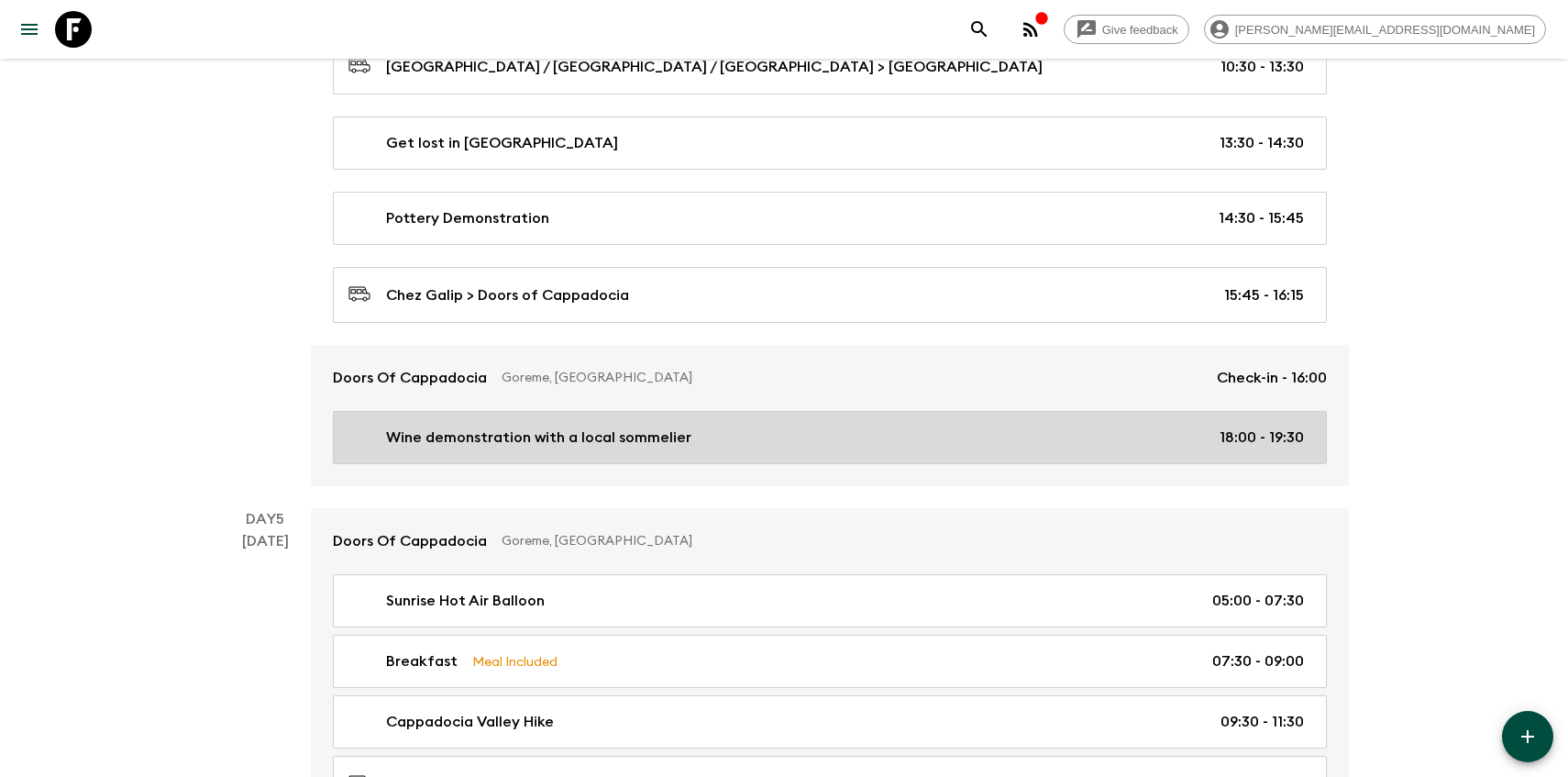
click at [466, 427] on p "Wine demonstration with a local sommelier" at bounding box center [539, 437] width 306 height 22
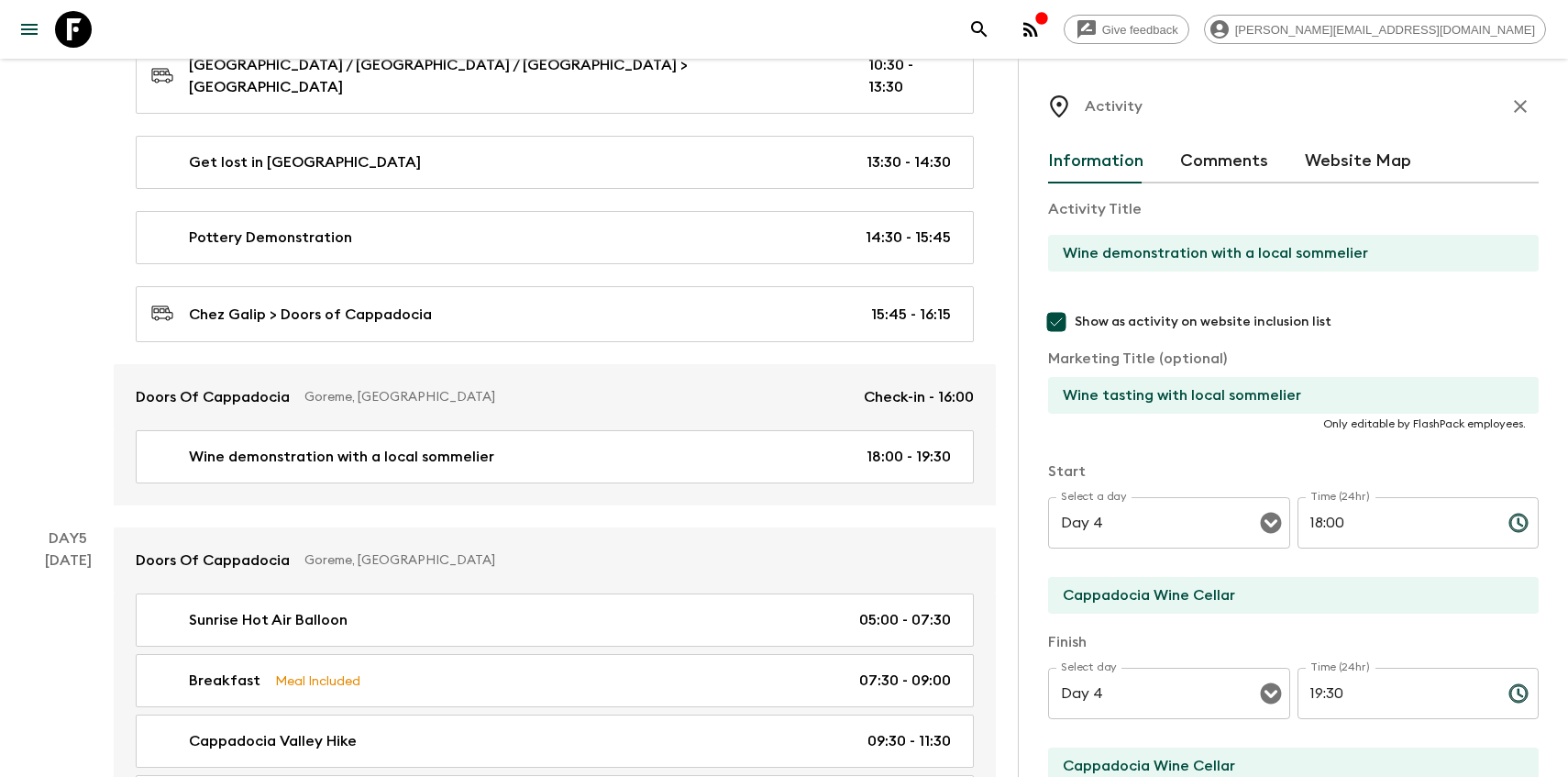
click at [1116, 244] on input "Wine demonstration with a local sommelier" at bounding box center [1286, 252] width 476 height 37
click at [1517, 110] on icon "button" at bounding box center [1520, 106] width 22 height 22
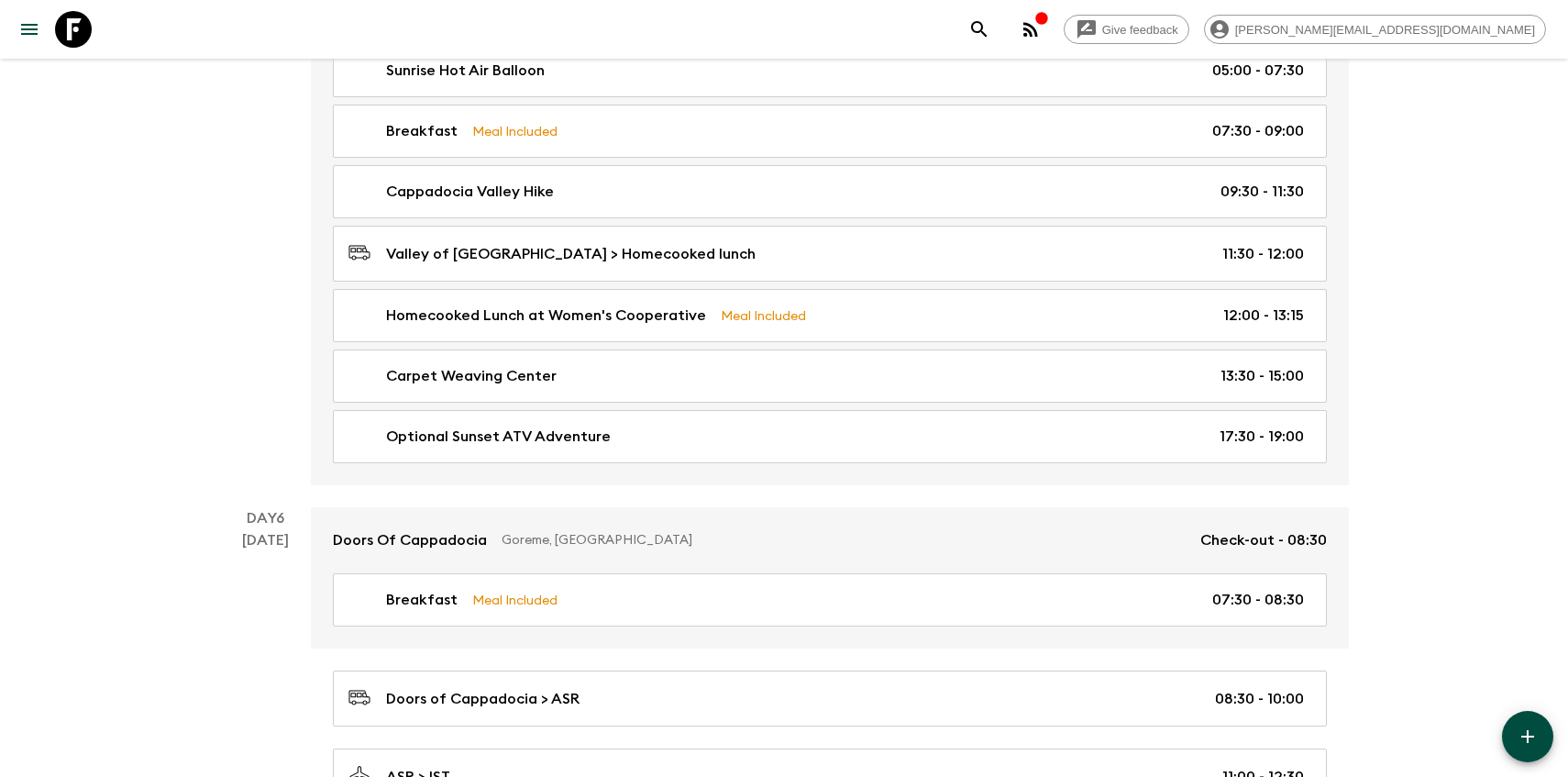
scroll to position [2503, 0]
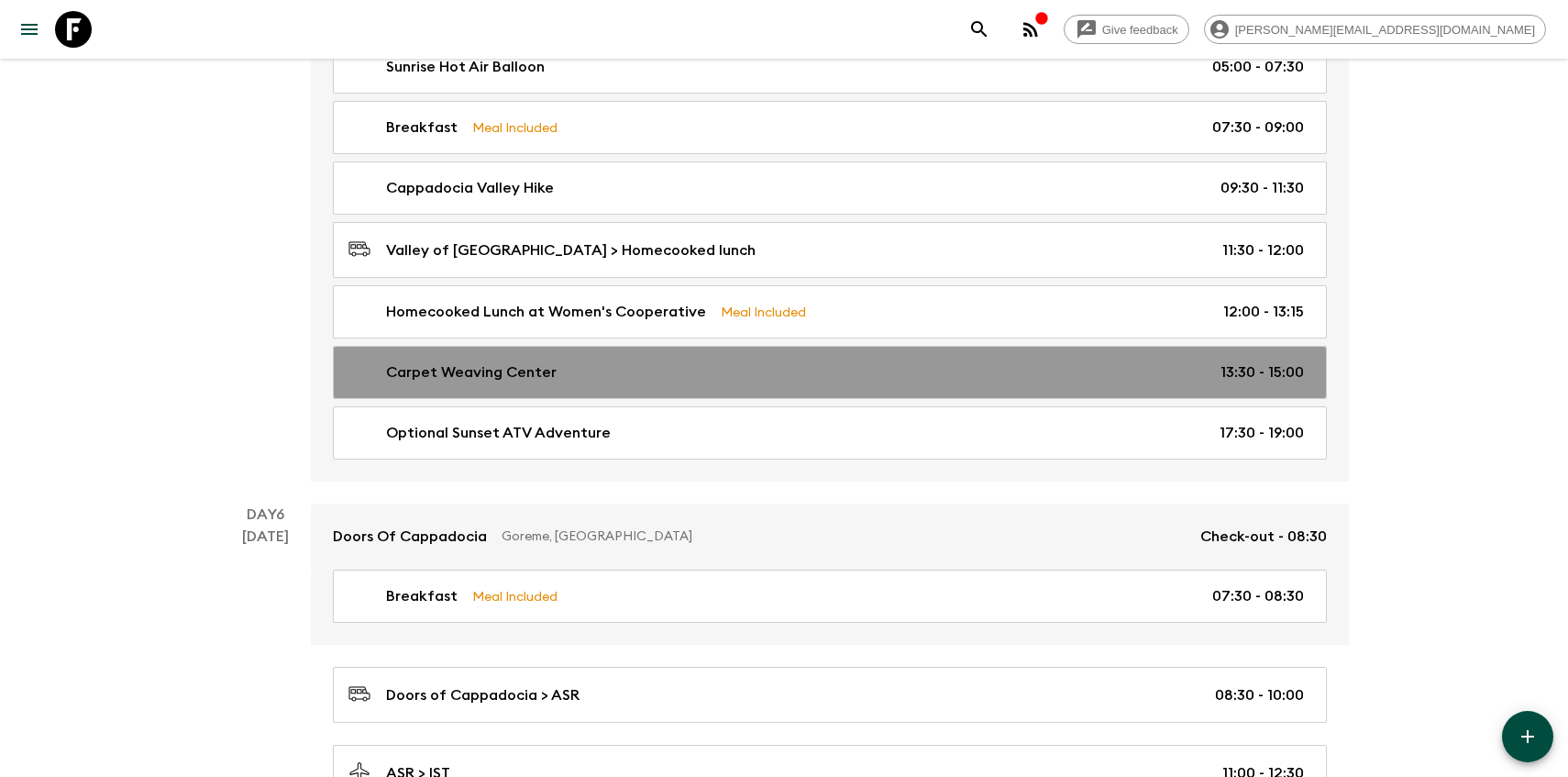
click at [485, 381] on link "Carpet Weaving Center 13:30 - 15:00" at bounding box center [829, 373] width 994 height 54
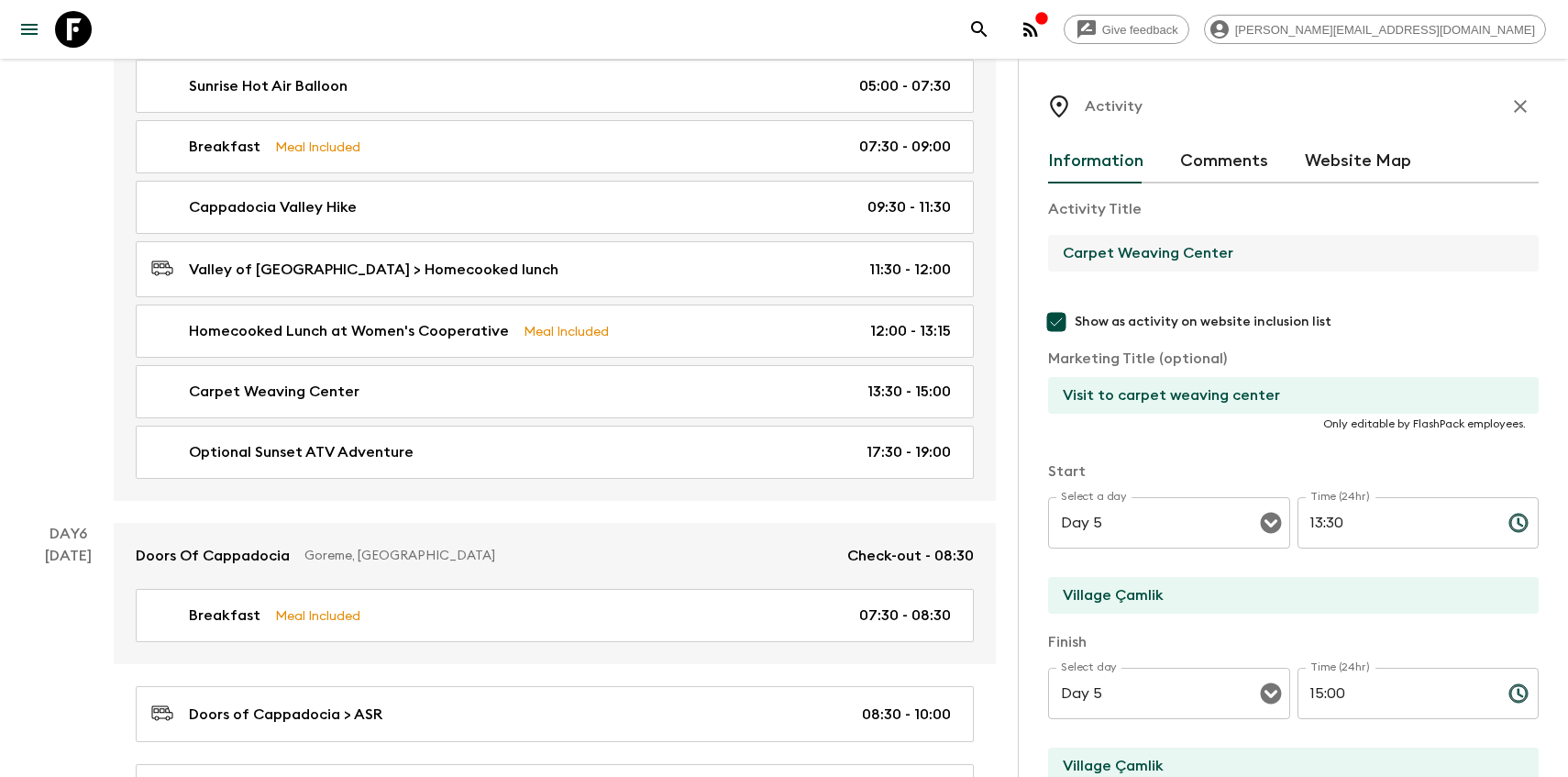
click at [1096, 253] on input "Carpet Weaving Center" at bounding box center [1286, 252] width 476 height 37
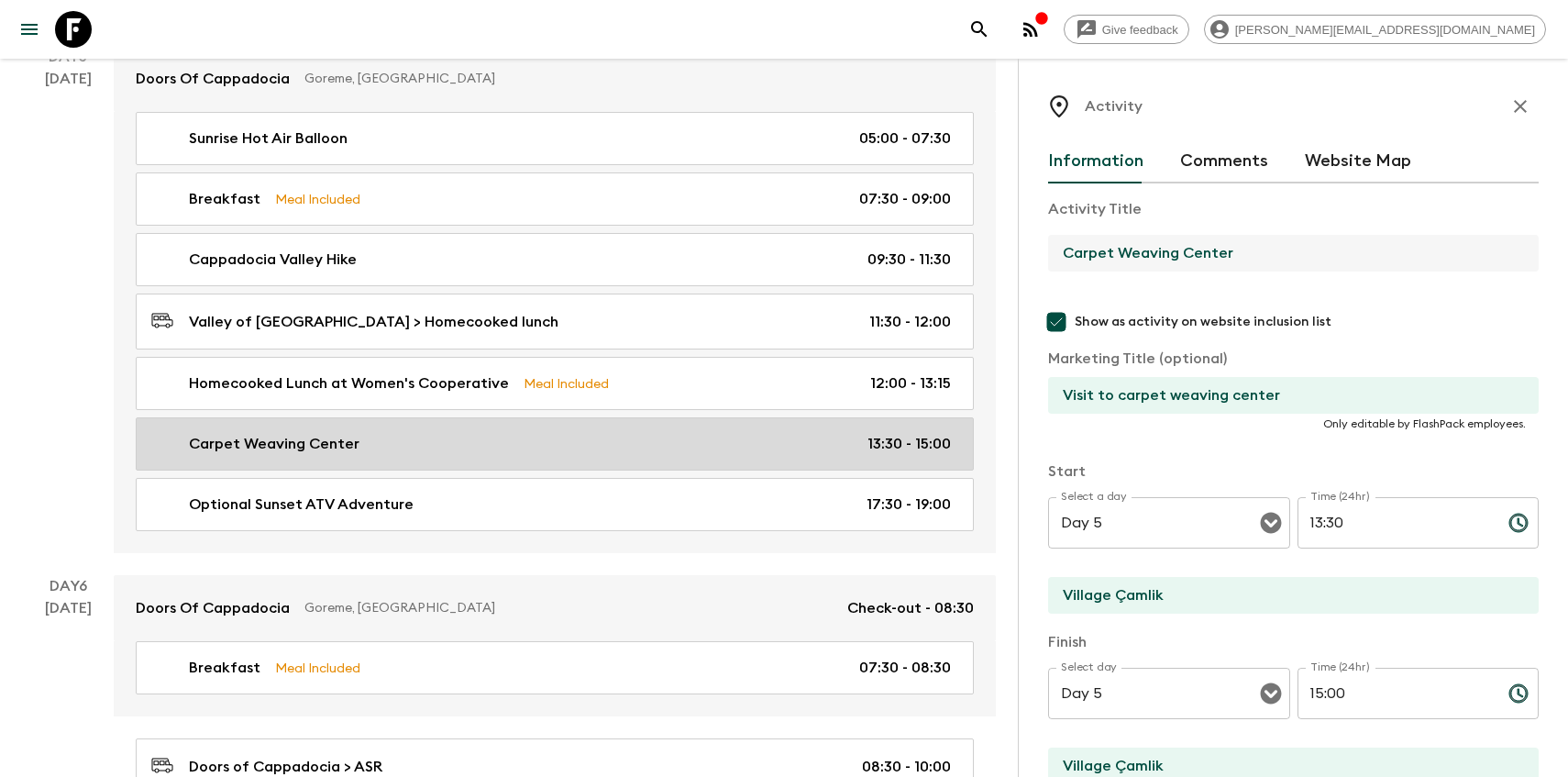
scroll to position [2473, 0]
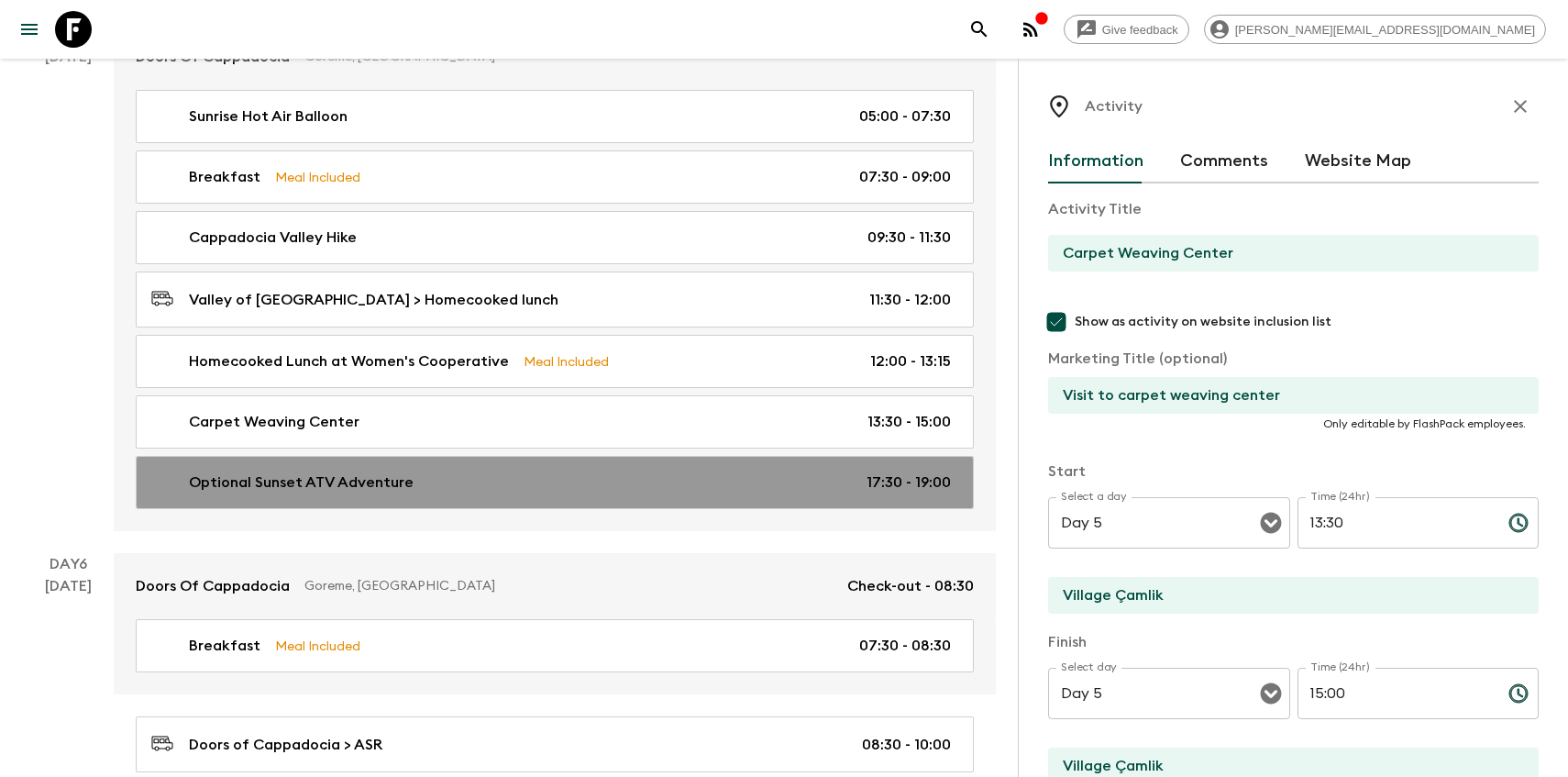
click at [336, 456] on link "Optional Sunset ATV Adventure 17:30 - 19:00" at bounding box center [555, 483] width 838 height 54
type input "Optional Sunset ATV Adventure"
checkbox input "false"
type input "[GEOGRAPHIC_DATA]"
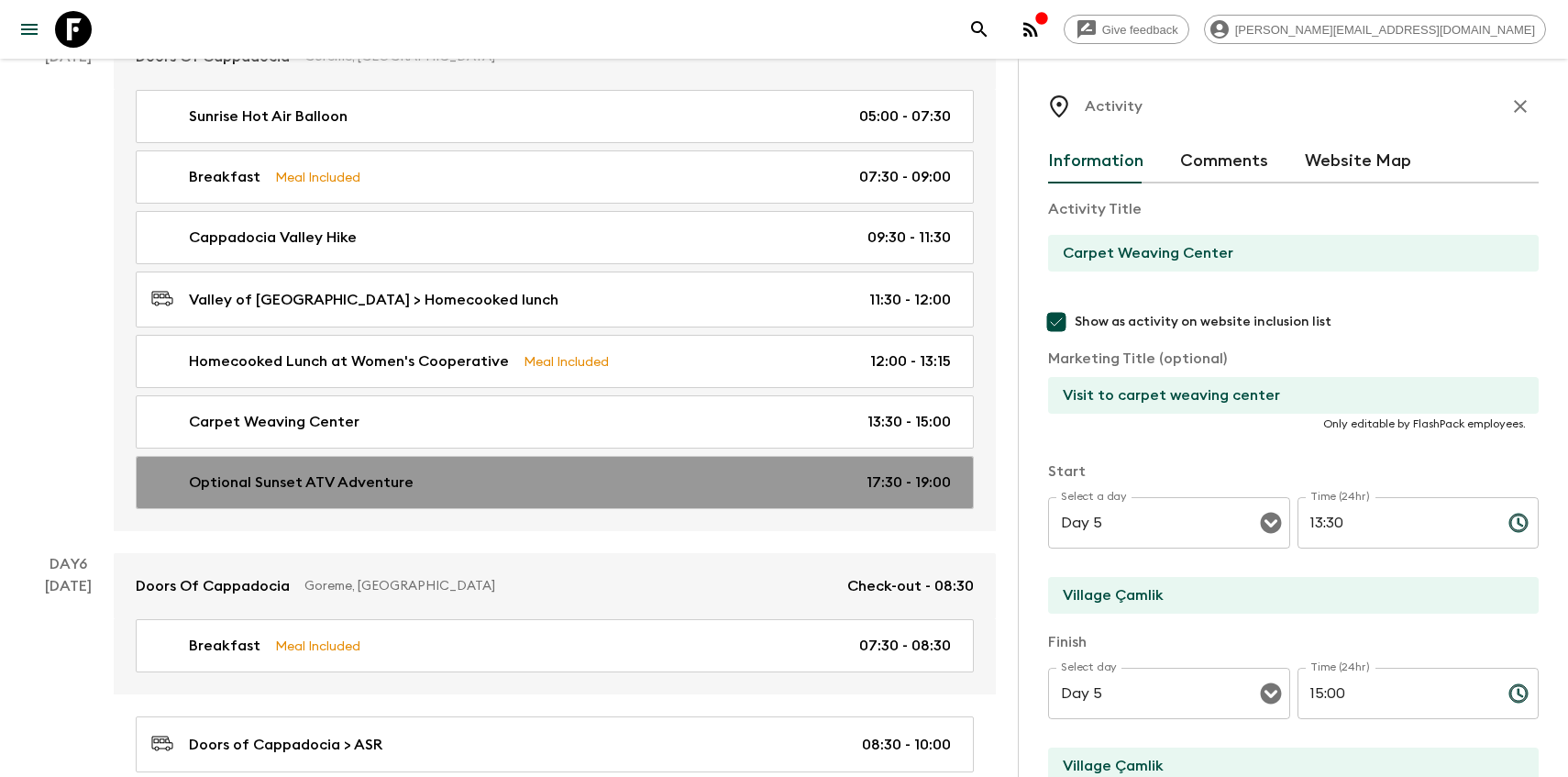
type textarea "In the late afternoon, you will go for 4 wheels this time – jump on ATVs in [GE…"
type input "17:30"
type input "19:00"
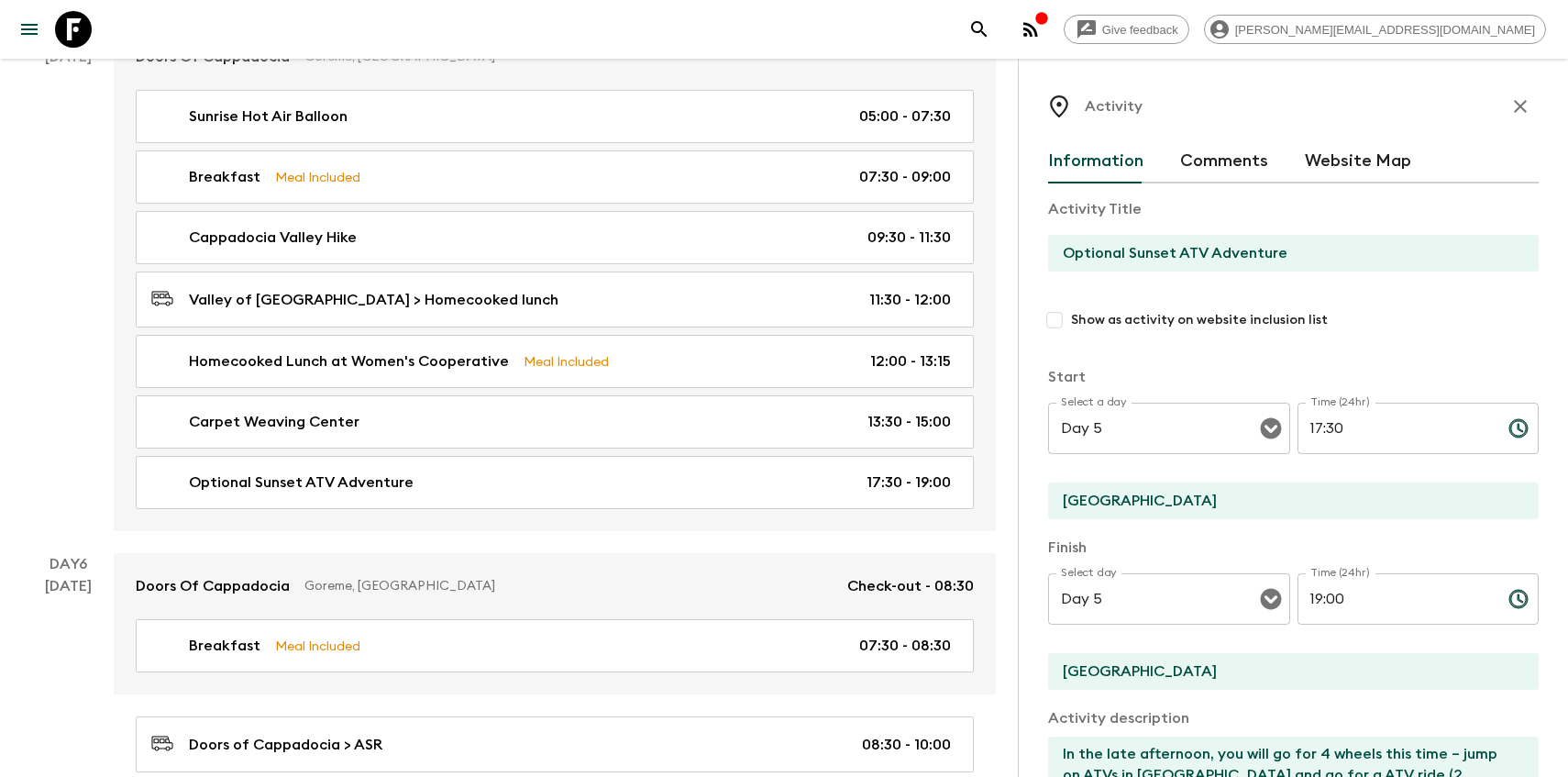
click at [1103, 255] on input "Optional Sunset ATV Adventure" at bounding box center [1286, 252] width 476 height 37
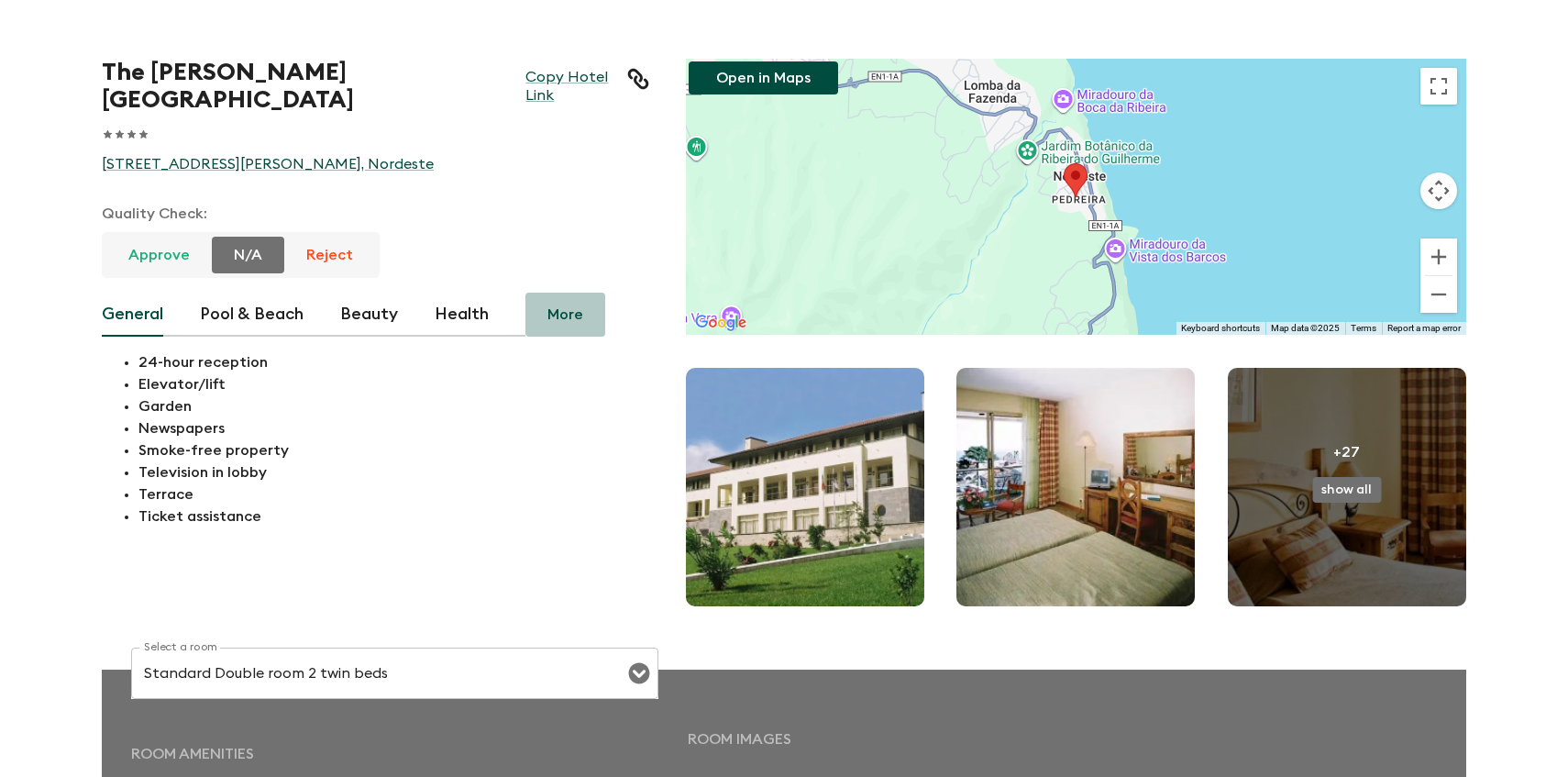
click at [549, 337] on button "More" at bounding box center [565, 315] width 79 height 44
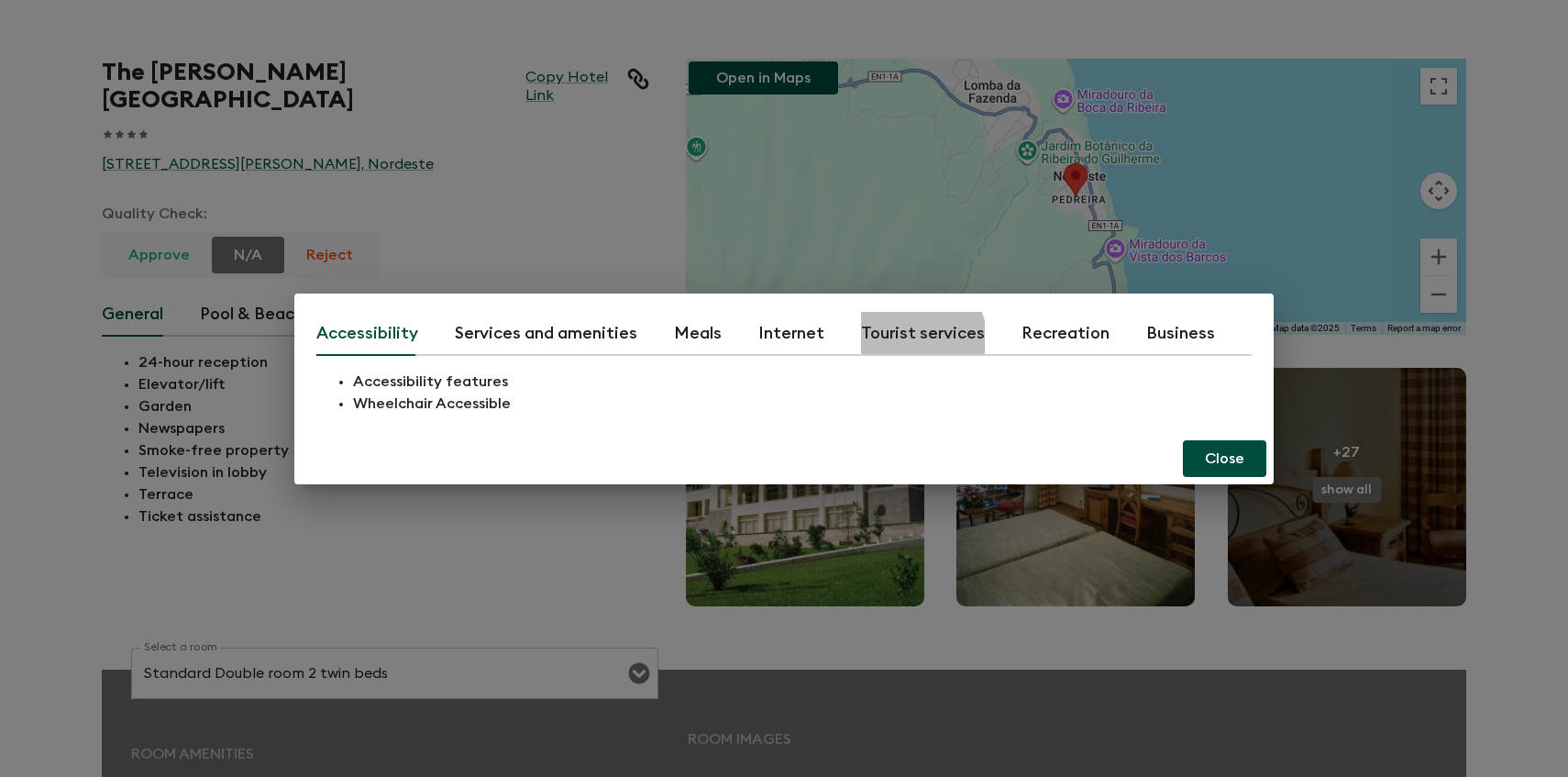
click at [903, 342] on button "Tourist services" at bounding box center [923, 334] width 124 height 44
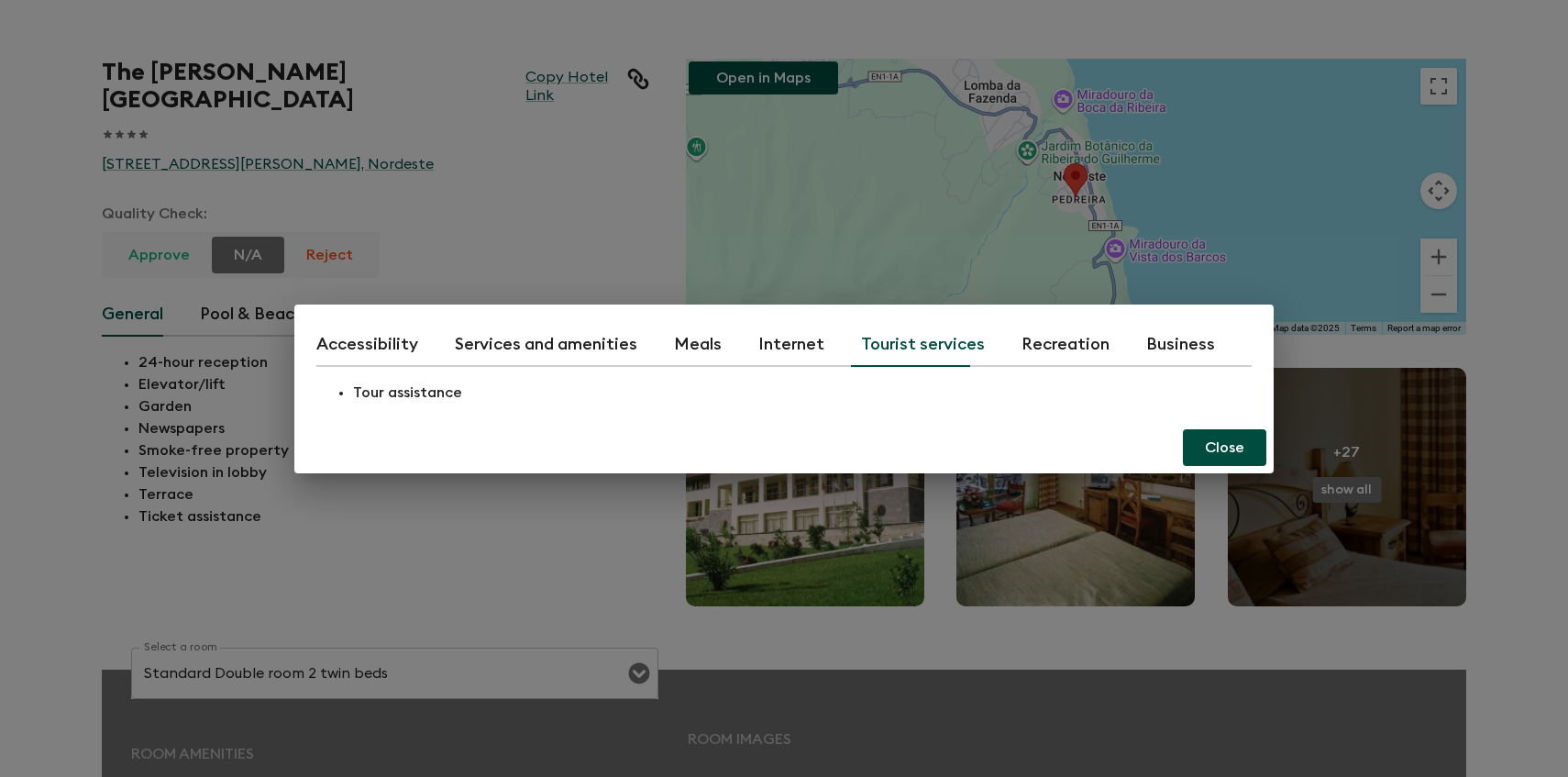
click at [809, 335] on button "Internet" at bounding box center [791, 345] width 66 height 44
click at [560, 348] on button "Services and amenities" at bounding box center [546, 345] width 183 height 44
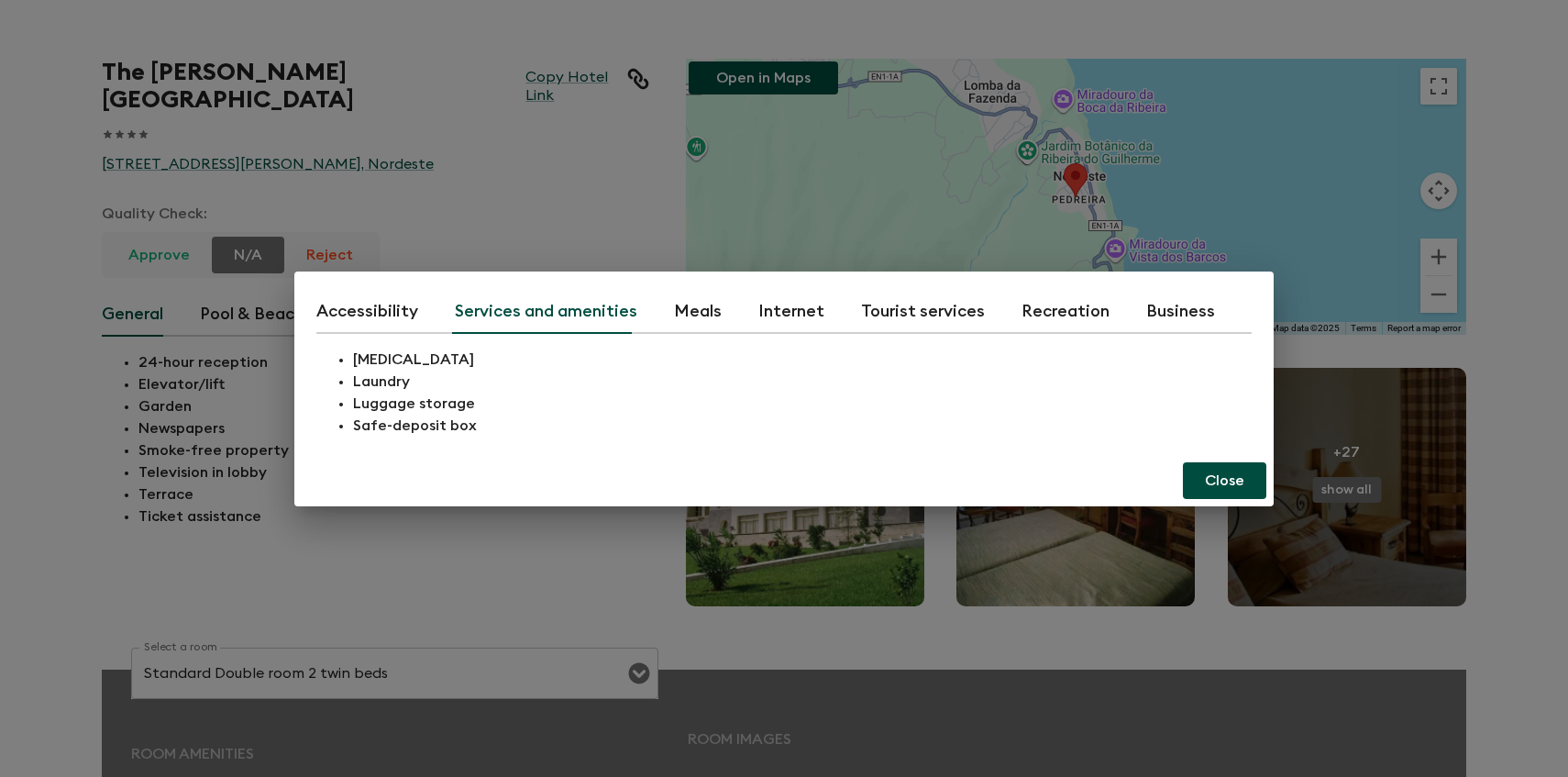
click at [184, 573] on div "Accessibility Services and amenities Meals Internet Tourist services Recreation…" at bounding box center [784, 388] width 1568 height 777
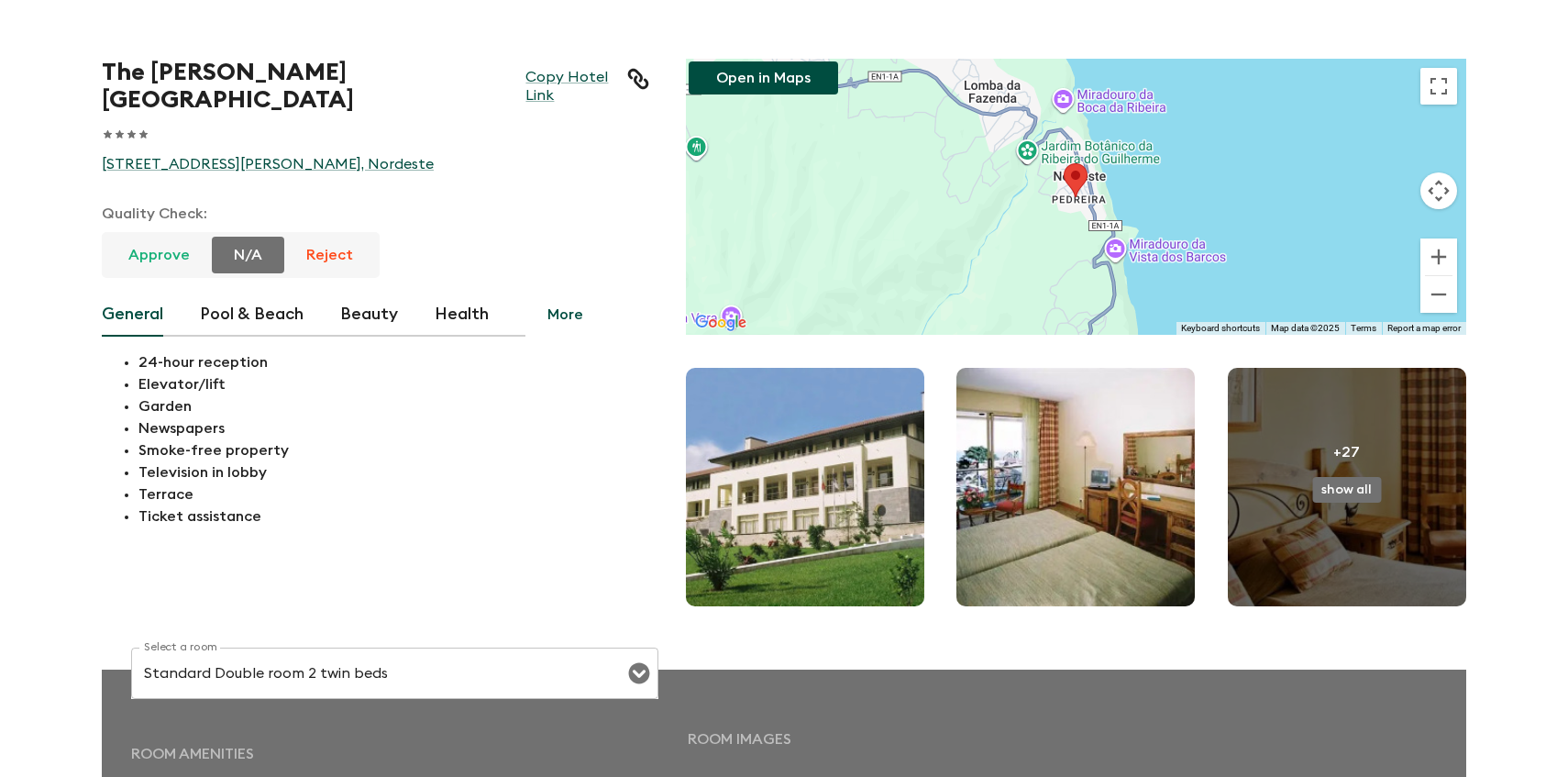
click at [391, 154] on div "The Lince Nordeste Country & Nature Hotel Copy Hotel Link 1 Star 2 Stars 3 Star…" at bounding box center [375, 293] width 547 height 469
click at [386, 171] on link "Rua Dos Clerigos Sao Miguel, 9630- Nordeste Azores, 9630 Nordeste, Portugal, No…" at bounding box center [375, 164] width 547 height 18
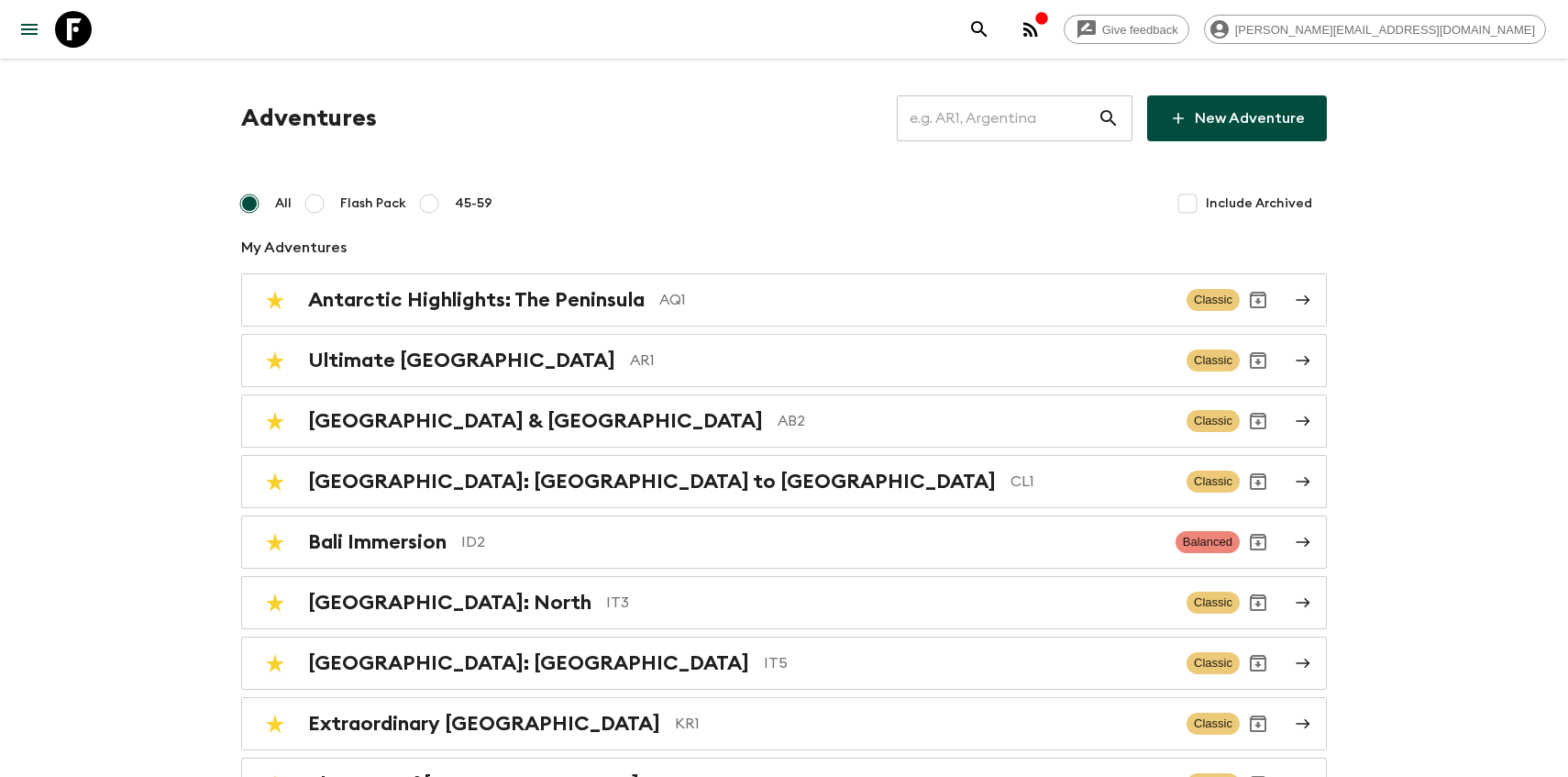
click at [983, 129] on input "text" at bounding box center [997, 118] width 201 height 52
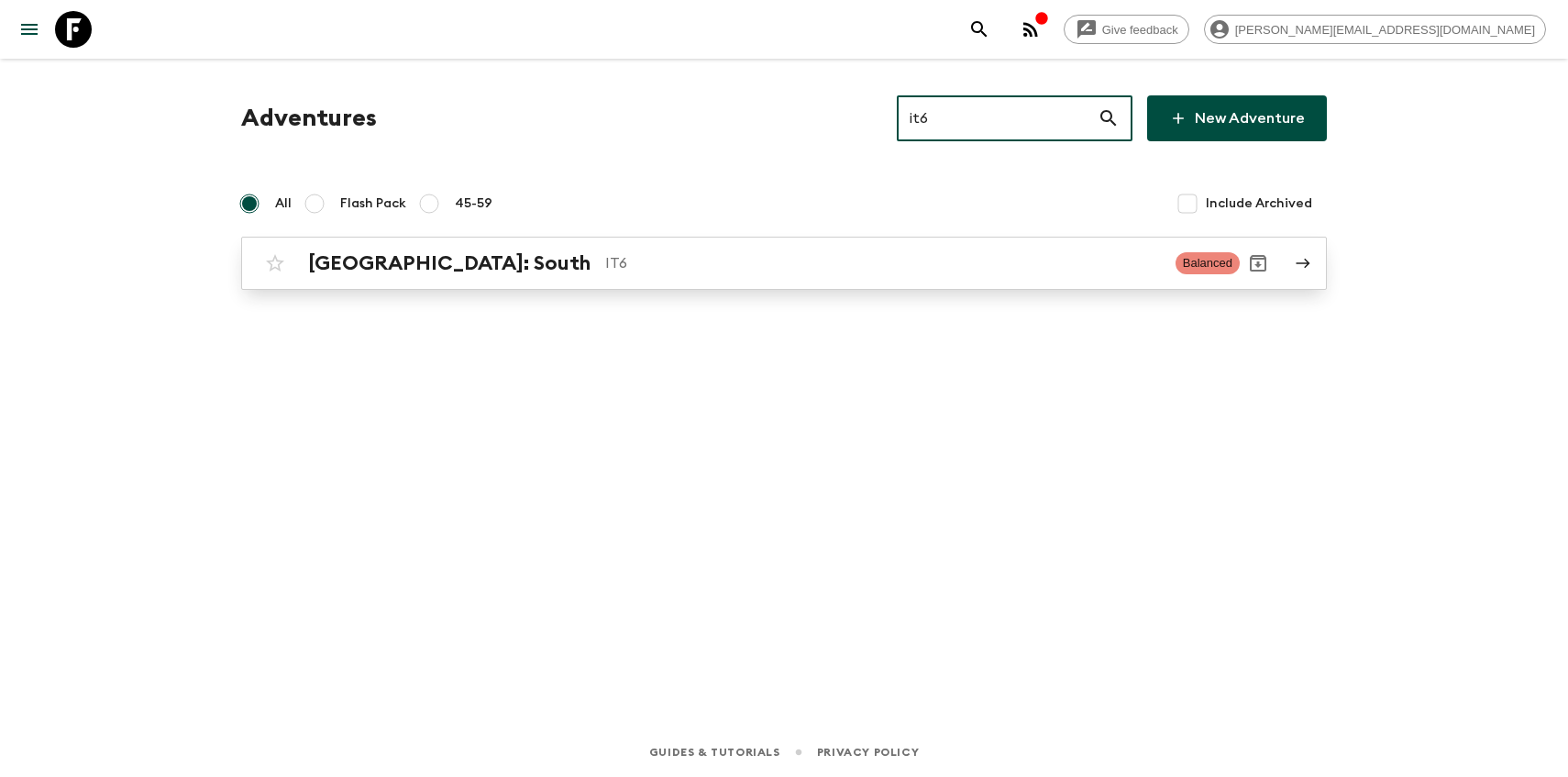
type input "it6"
click at [390, 266] on h2 "[GEOGRAPHIC_DATA]: South" at bounding box center [449, 263] width 282 height 24
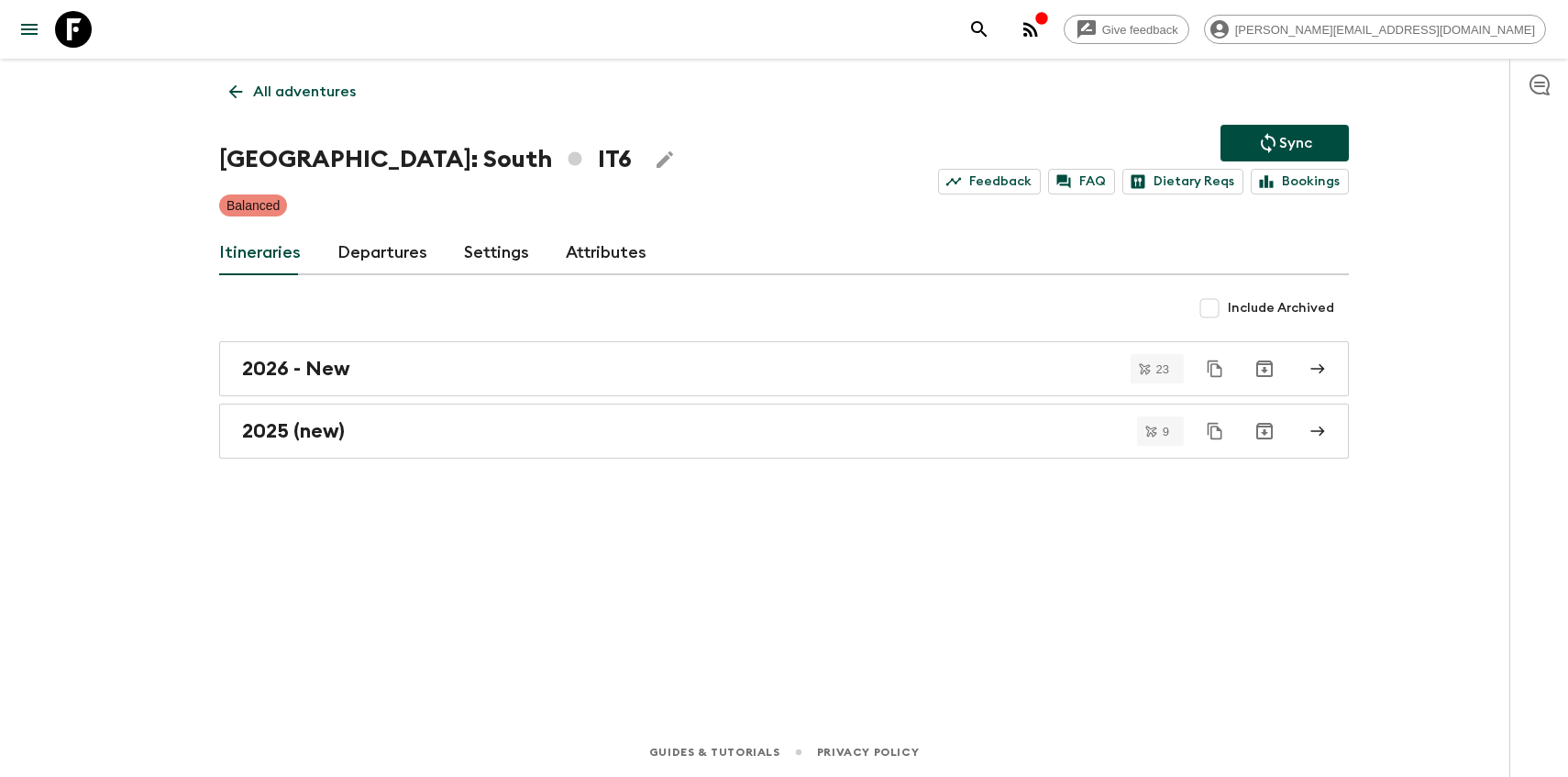
click at [373, 252] on link "Departures" at bounding box center [382, 253] width 90 height 44
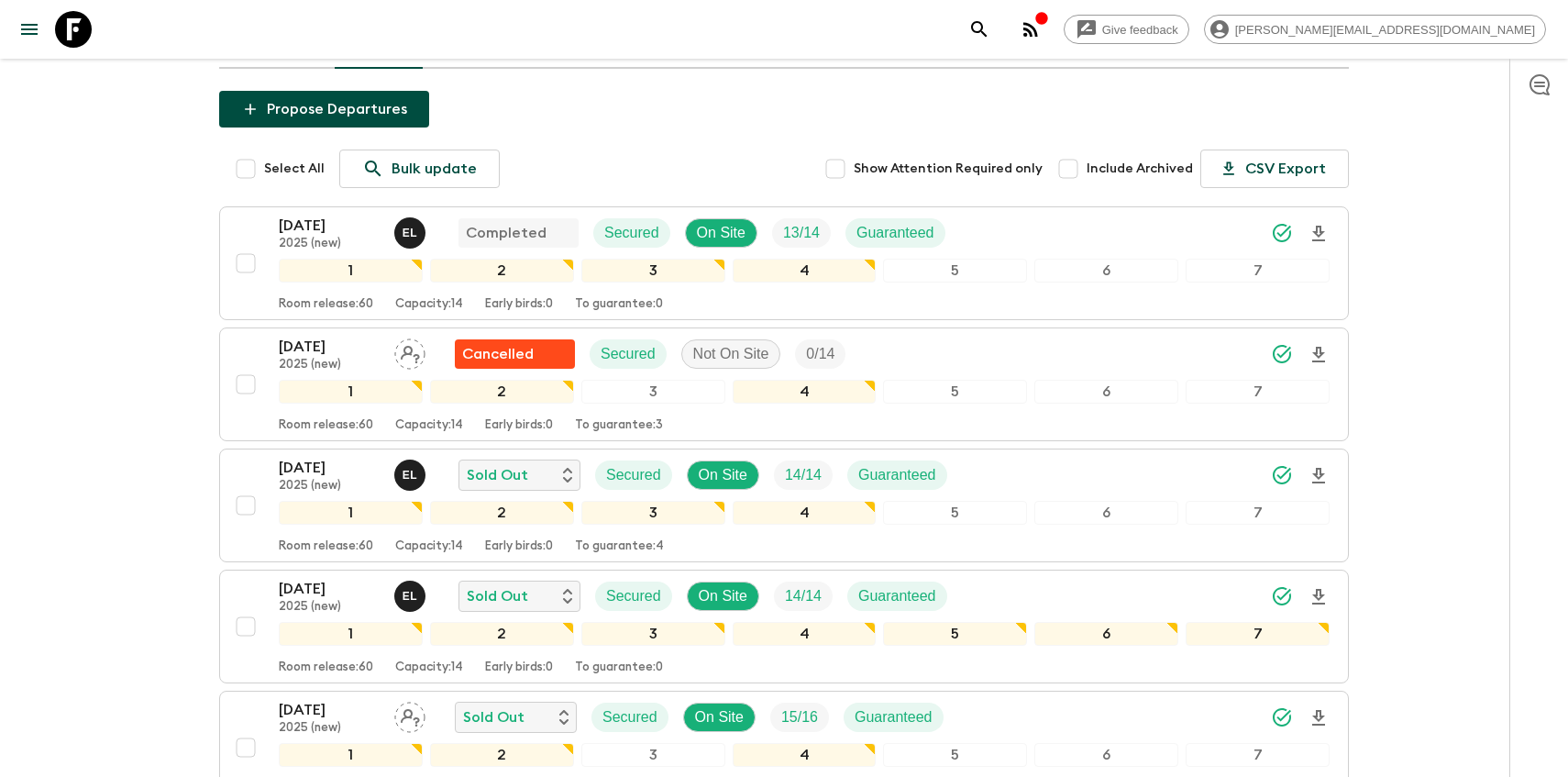
scroll to position [160, 0]
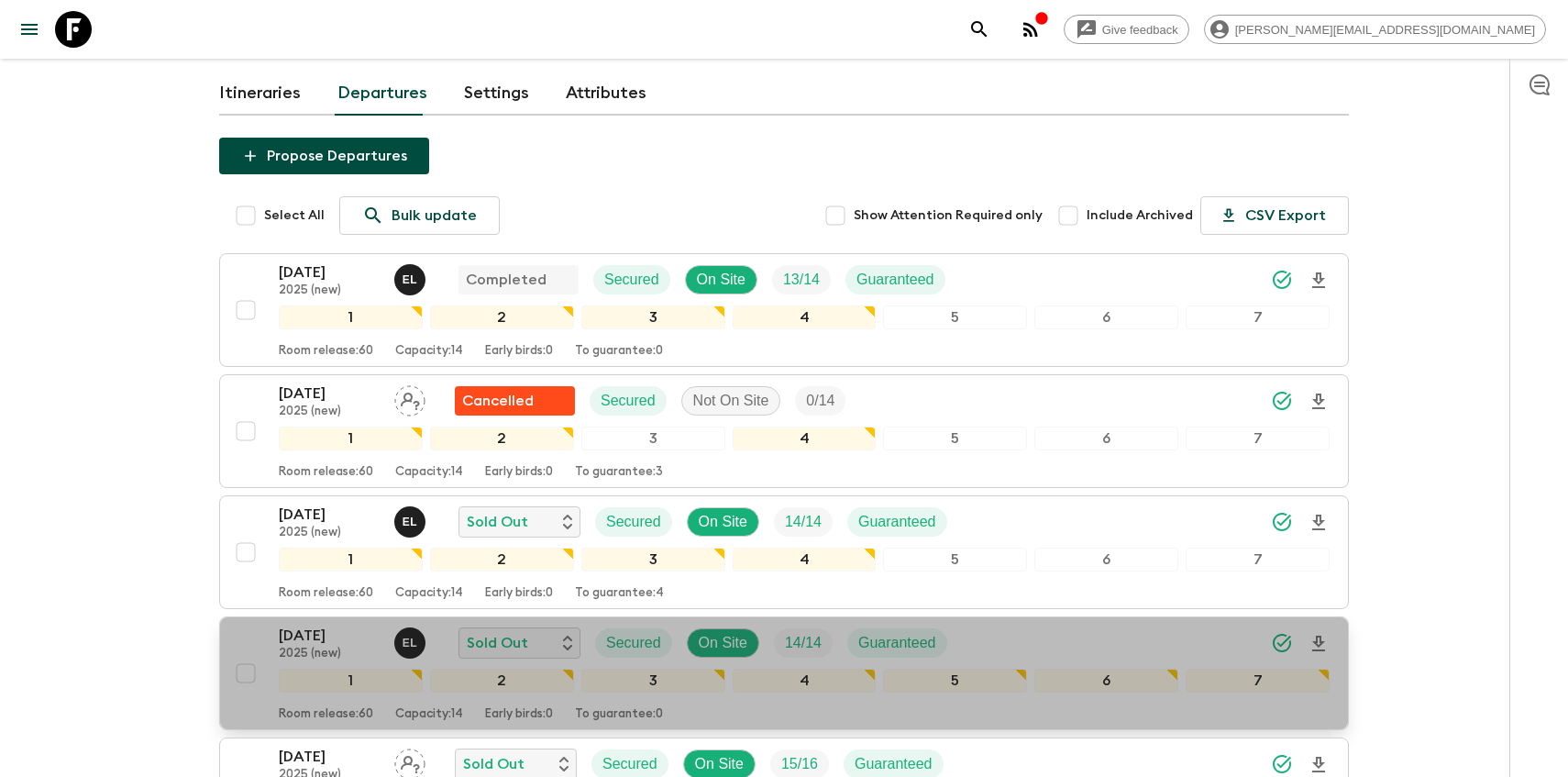
click at [250, 638] on div "31 Aug 2025 2025 (new) E L Sold Out Secured On Site 14 / 14 Guaranteed 1 2 3 4 …" at bounding box center [779, 674] width 1102 height 97
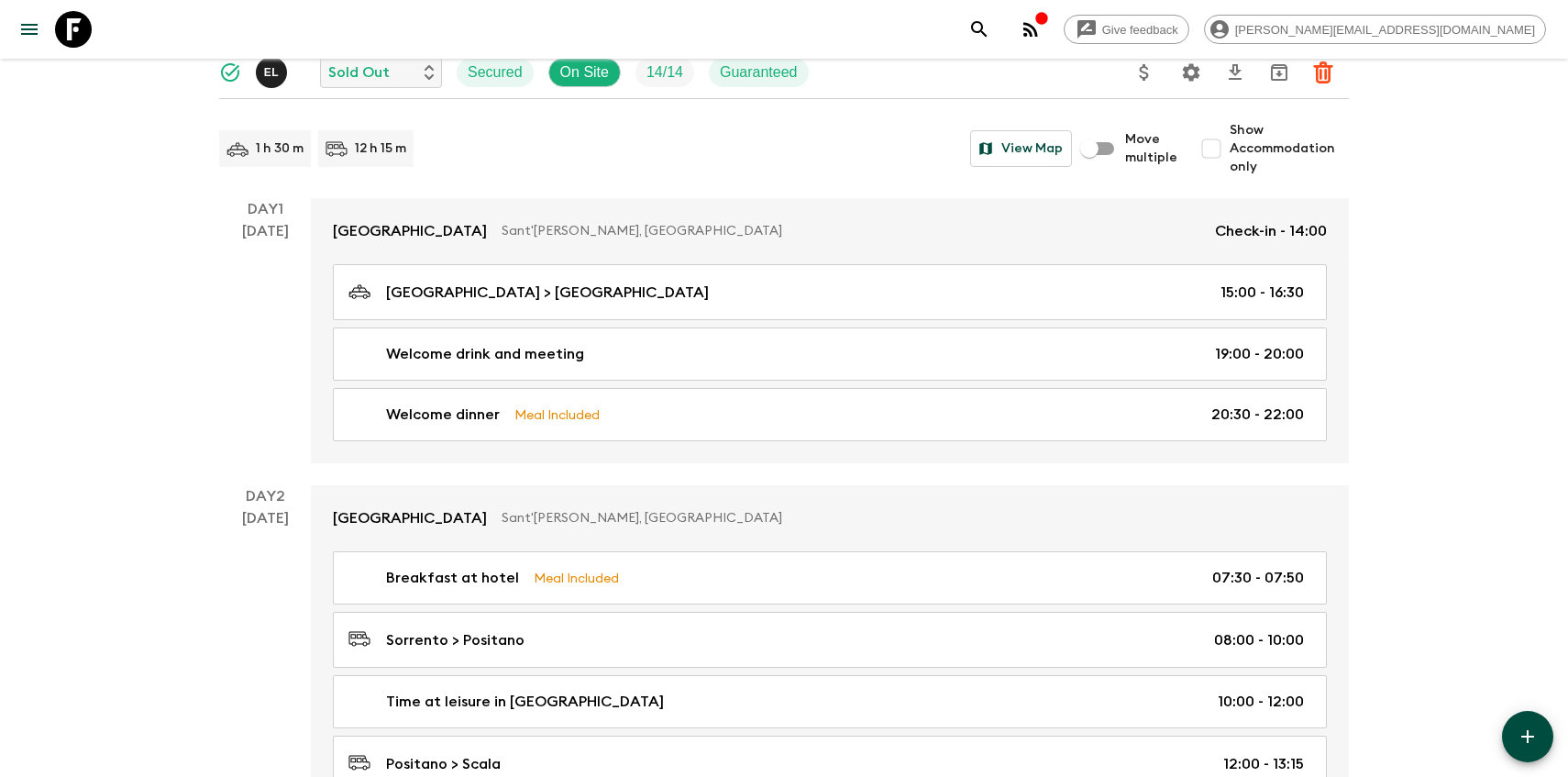
scroll to position [122, 0]
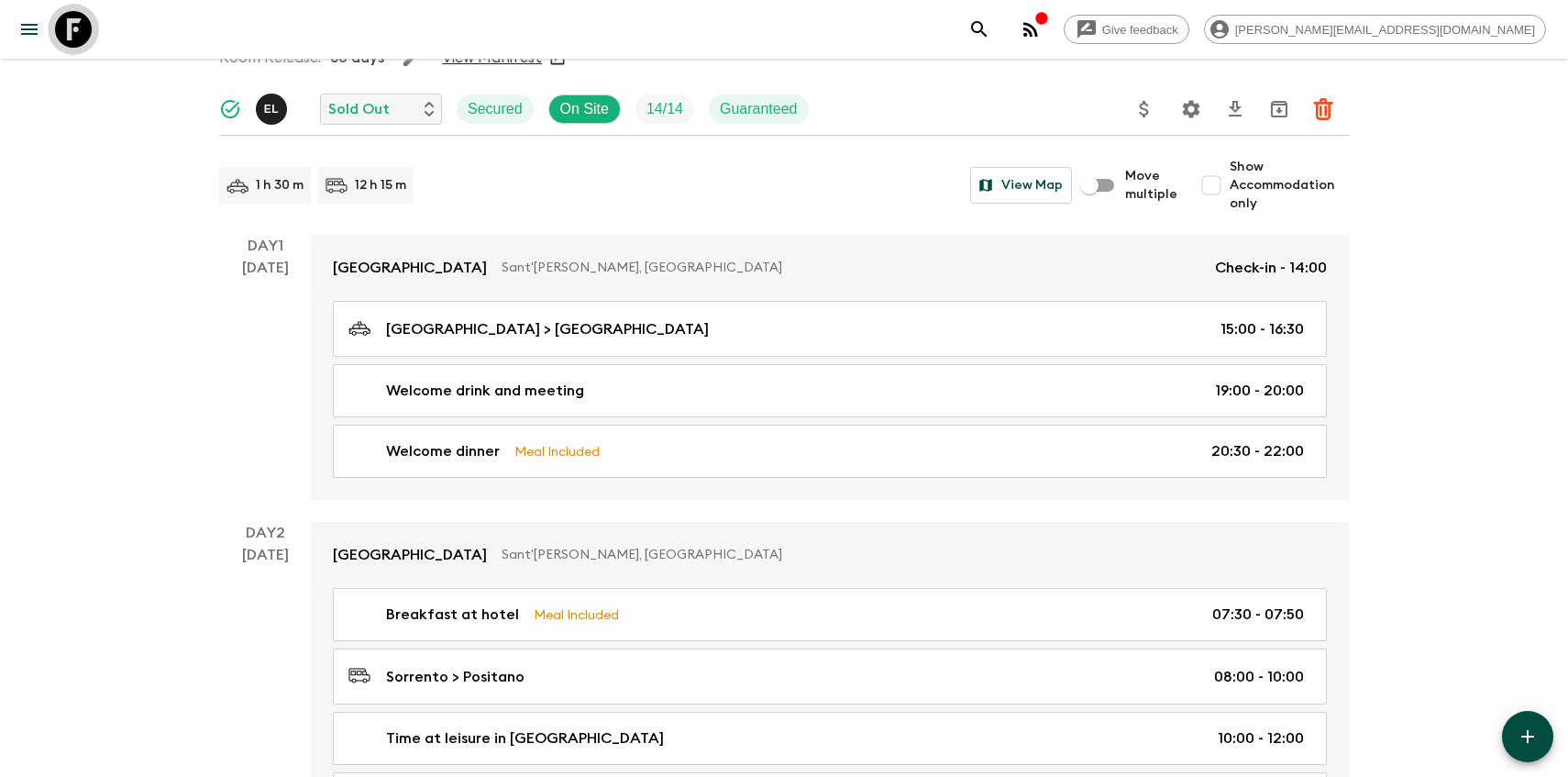
click at [65, 40] on icon at bounding box center [72, 29] width 37 height 37
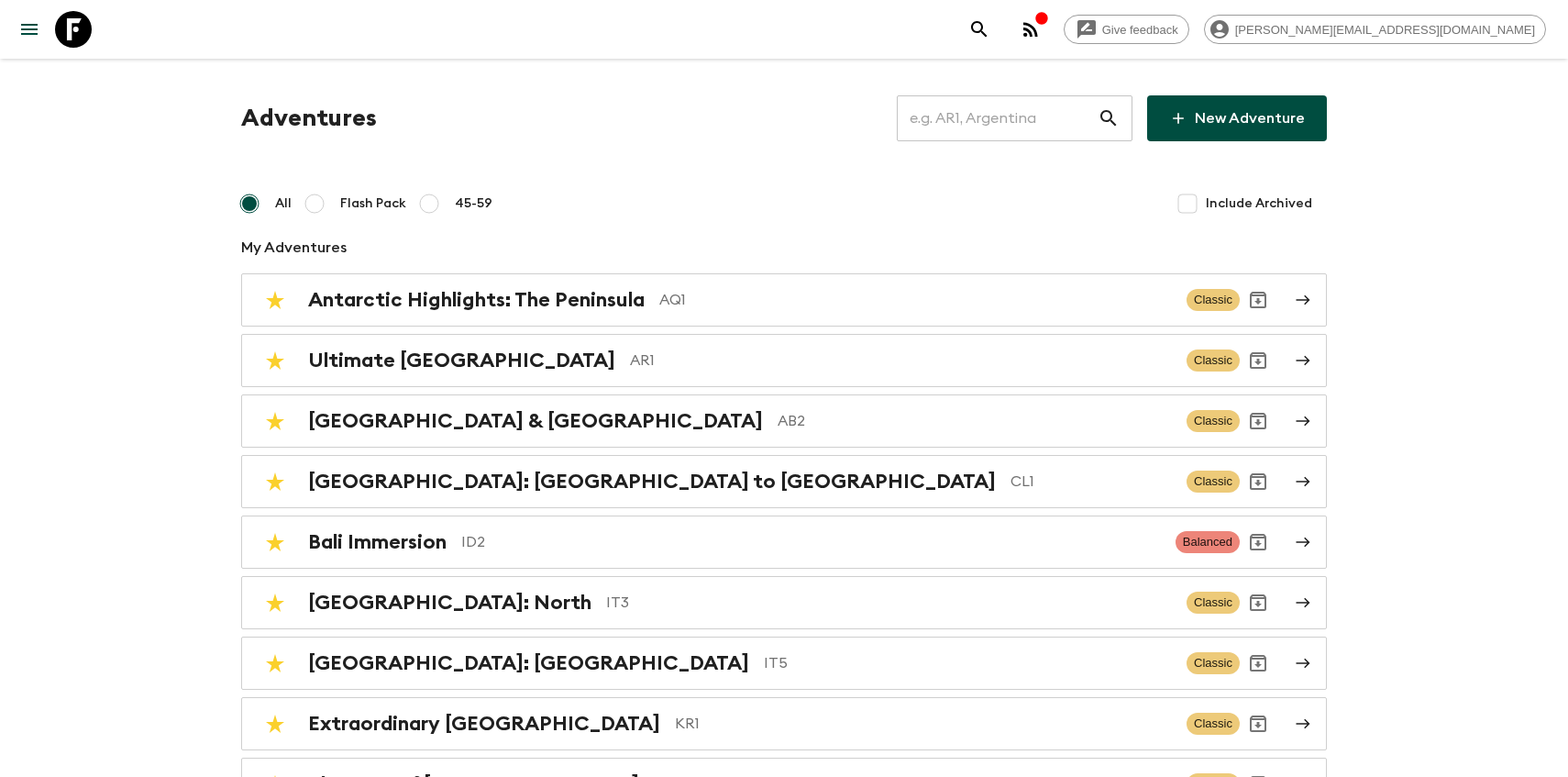
click at [951, 111] on input "text" at bounding box center [997, 118] width 201 height 52
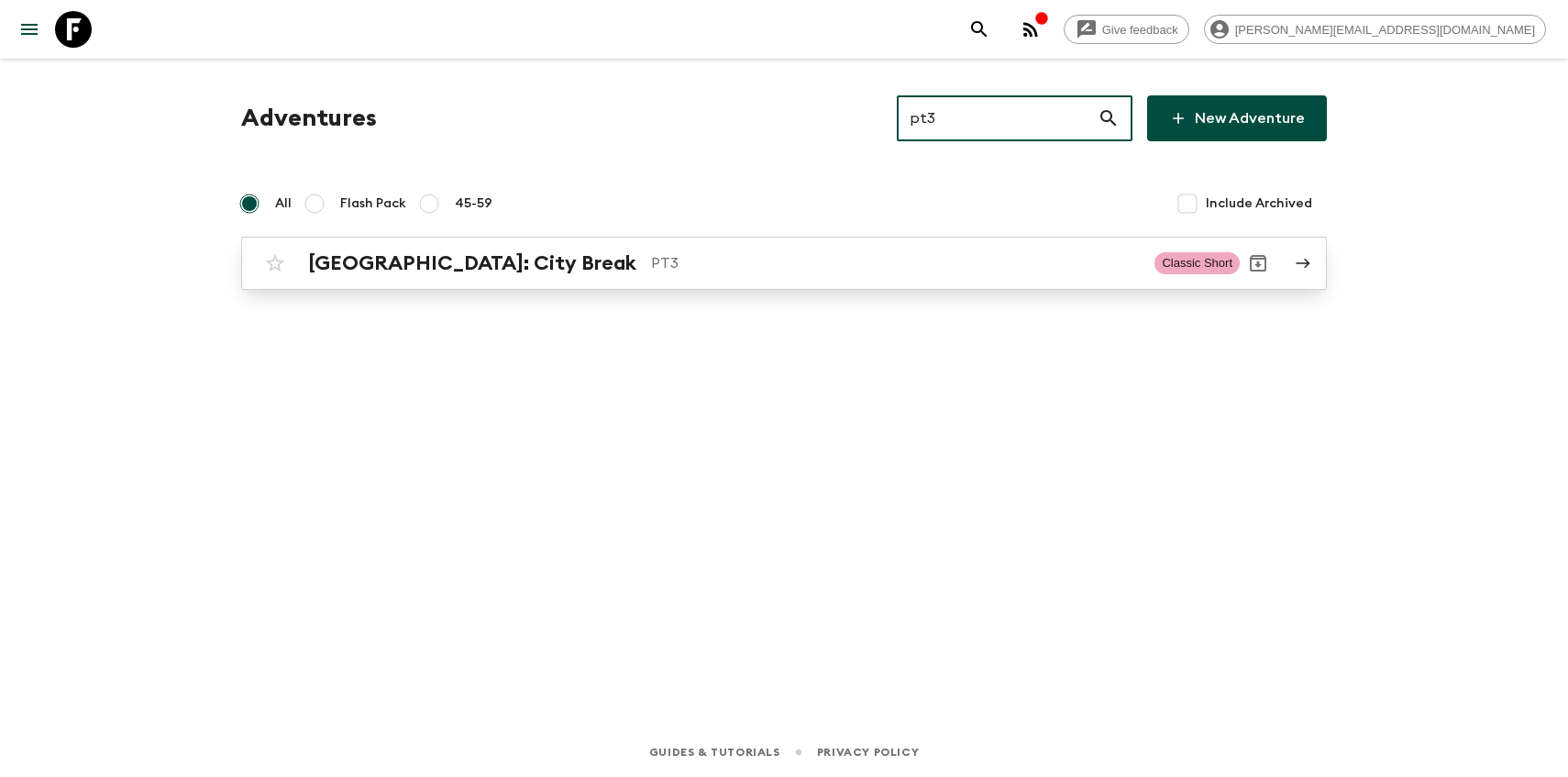
type input "pt3"
click at [468, 271] on h2 "[GEOGRAPHIC_DATA]: City Break" at bounding box center [472, 263] width 329 height 24
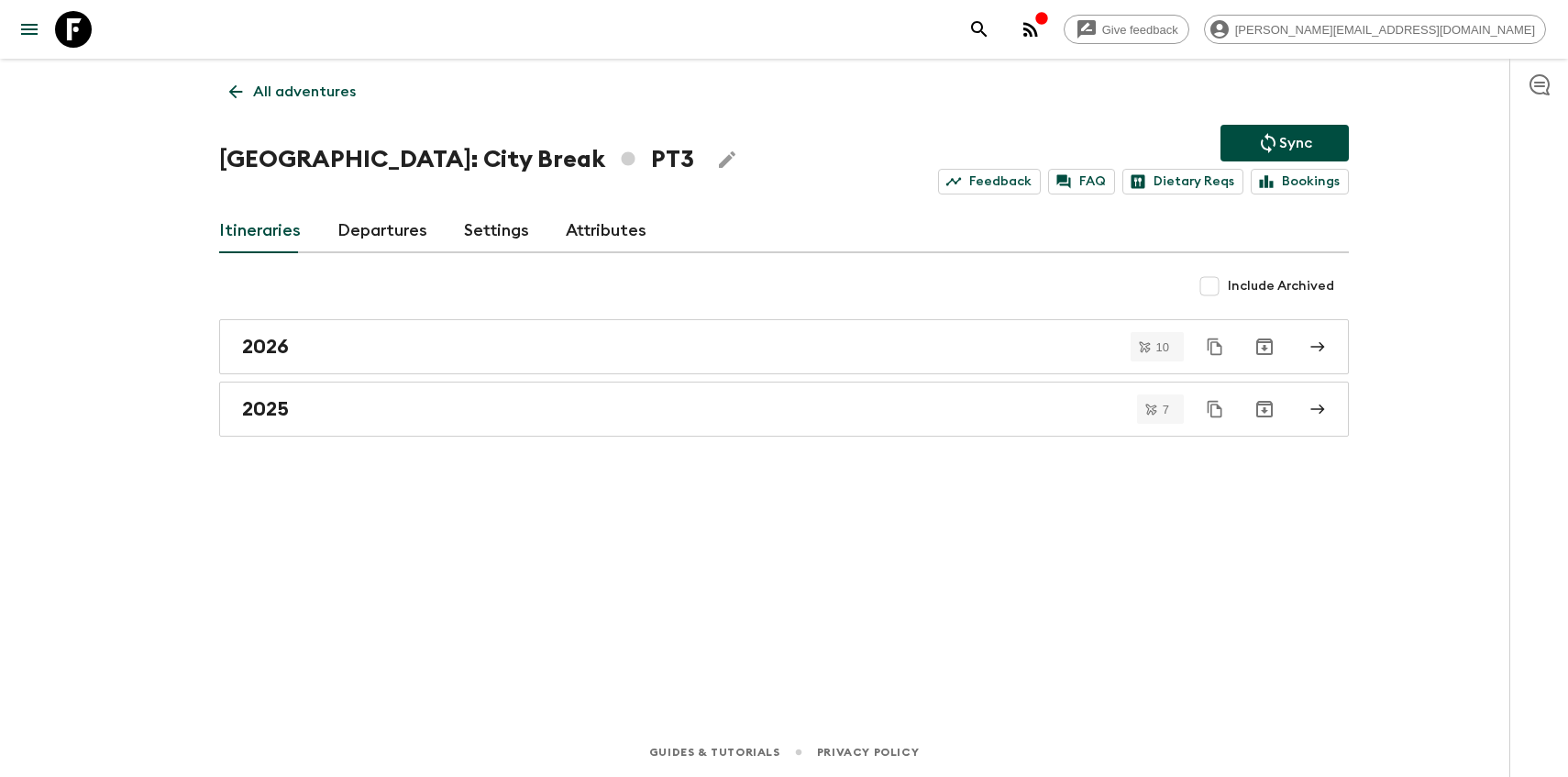
click at [398, 240] on link "Departures" at bounding box center [382, 232] width 90 height 44
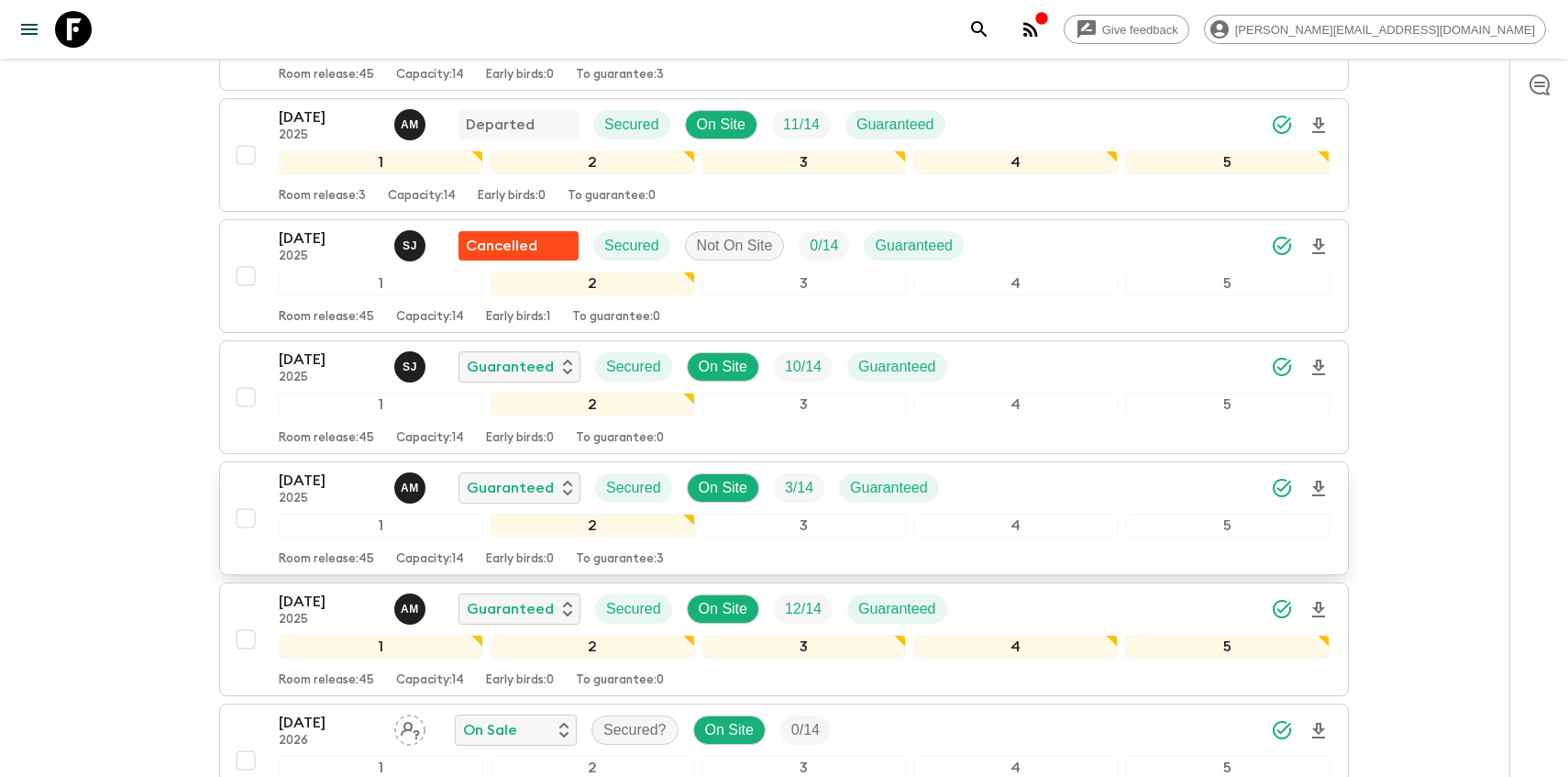
scroll to position [397, 0]
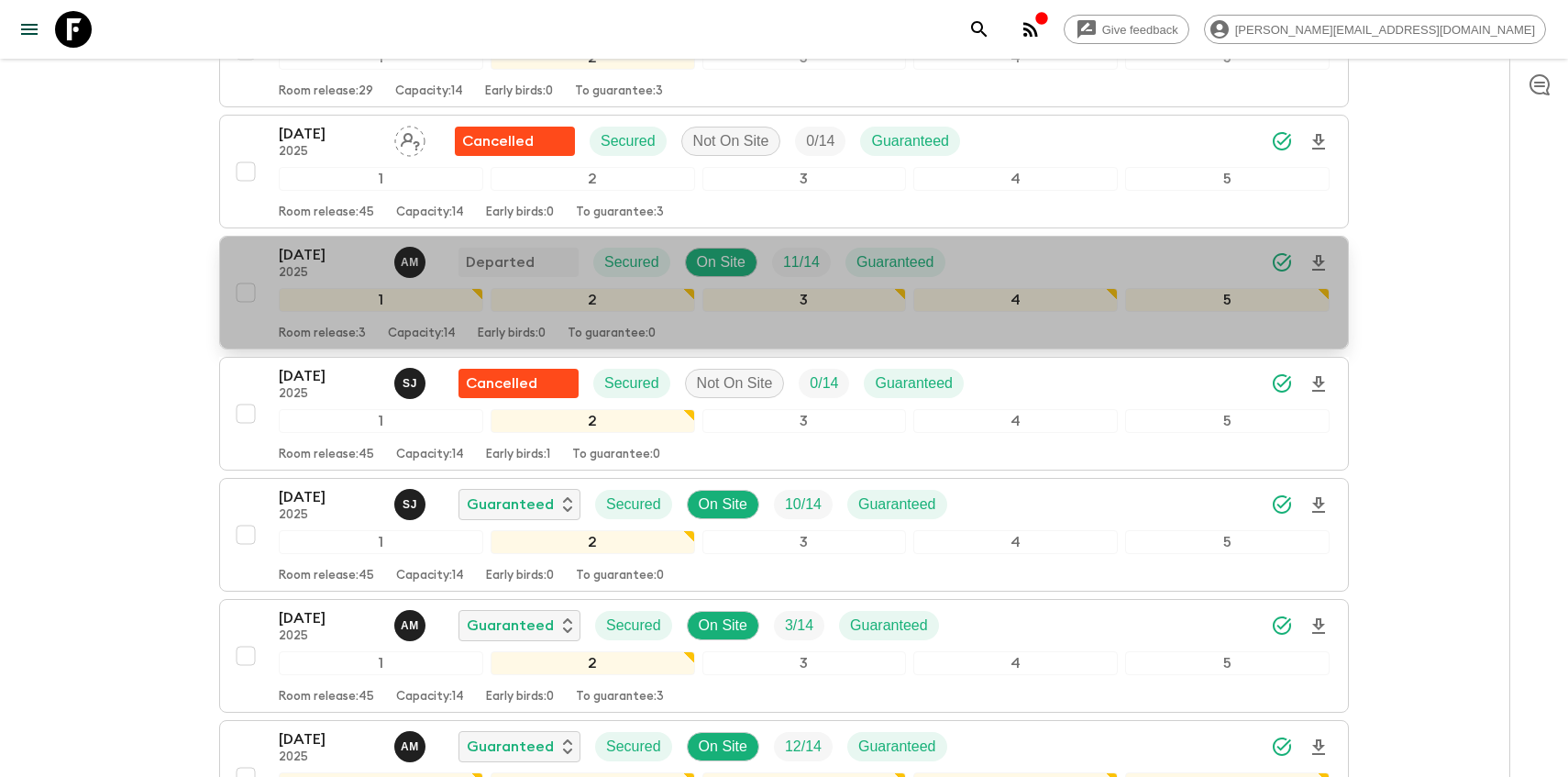
click at [316, 262] on p "19 Aug 2025" at bounding box center [330, 255] width 101 height 22
